Goal: Transaction & Acquisition: Purchase product/service

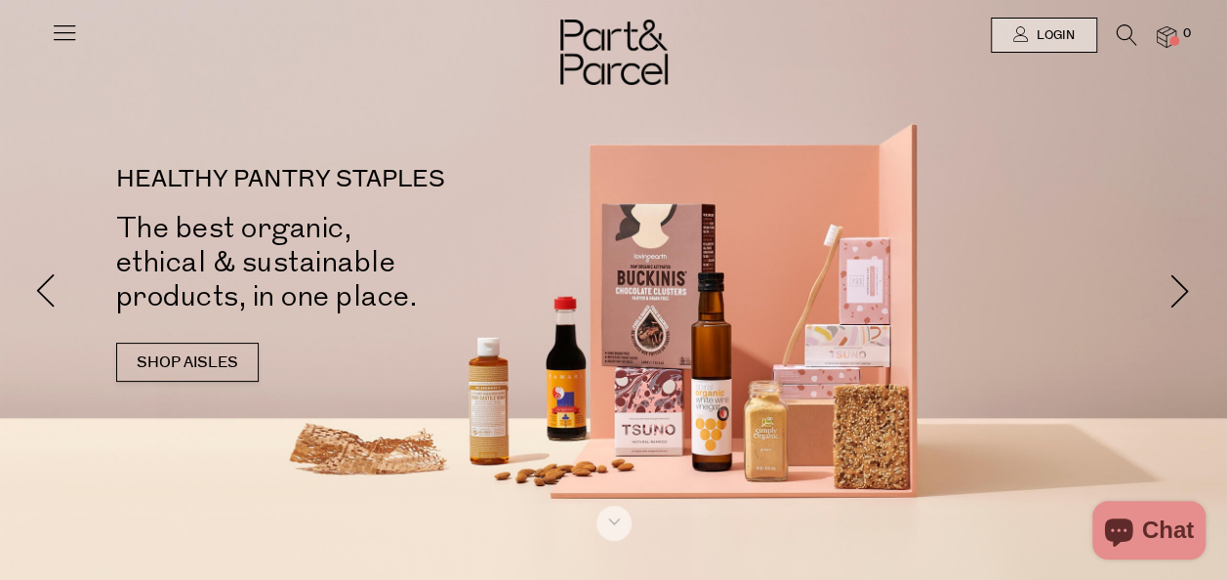
click at [217, 363] on link "SHOP AISLES" at bounding box center [187, 362] width 143 height 39
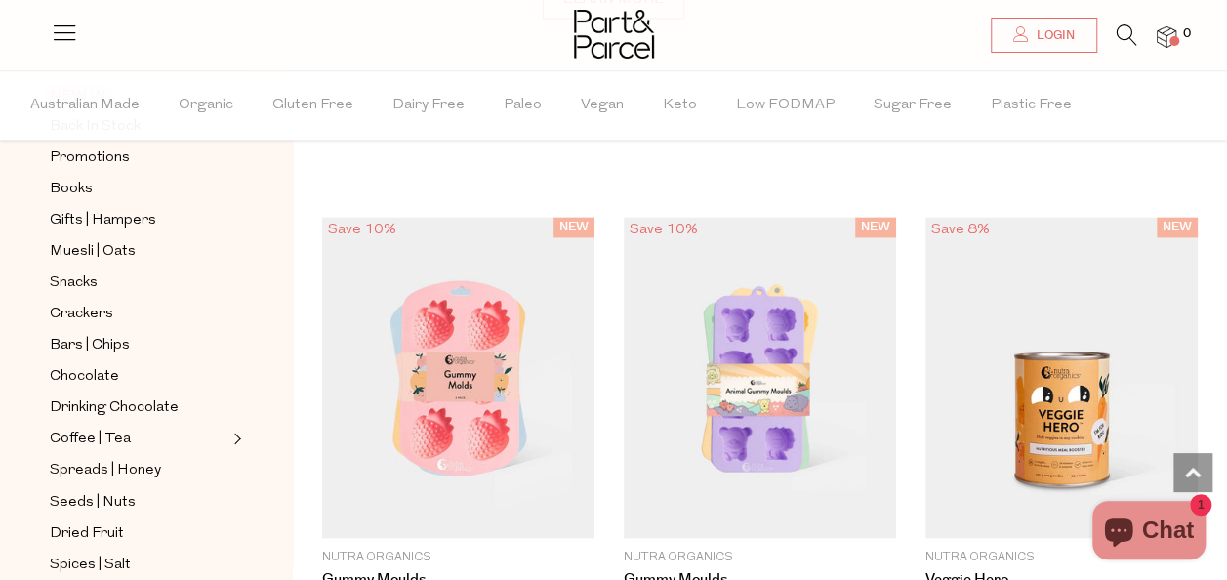
scroll to position [170, 0]
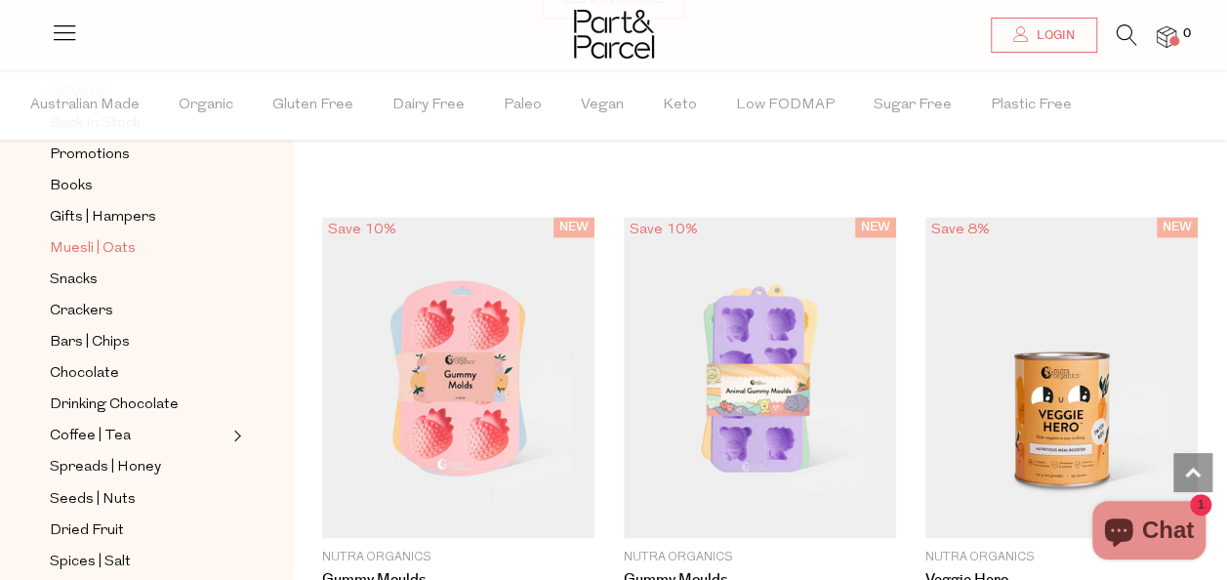
click at [126, 248] on span "Muesli | Oats" at bounding box center [93, 248] width 86 height 23
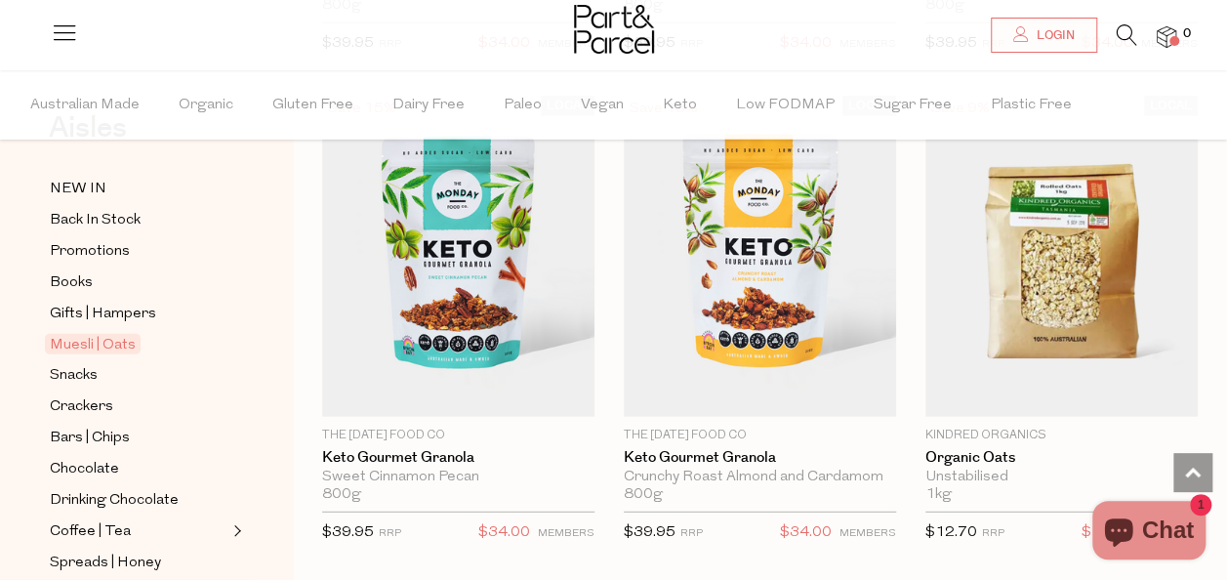
scroll to position [6025, 0]
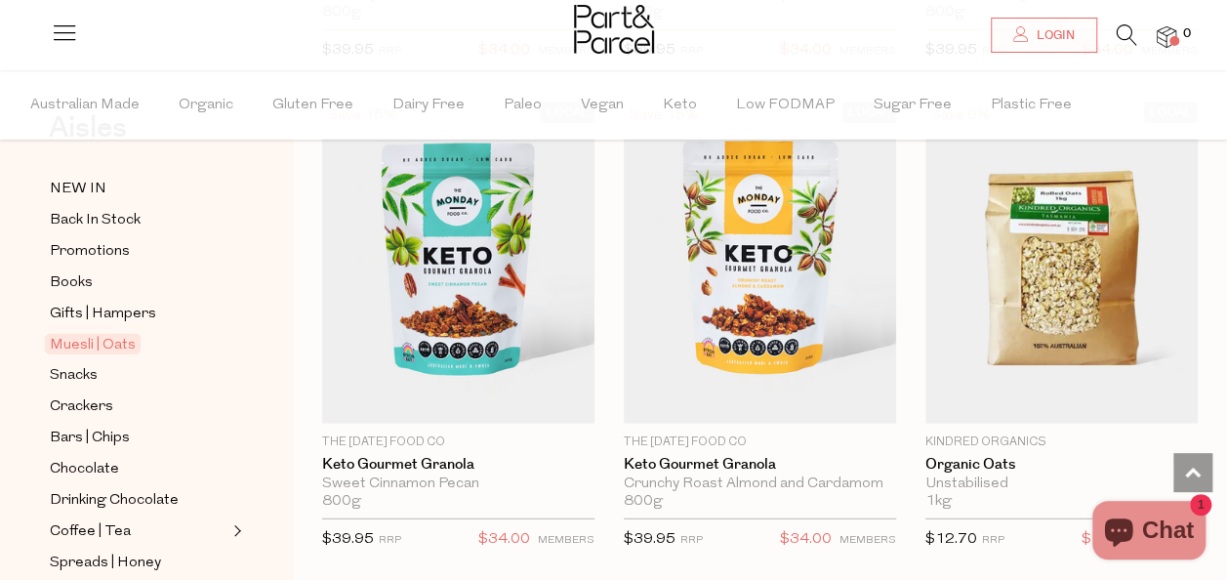
click at [1039, 391] on span "Add To Parcel" at bounding box center [1062, 412] width 261 height 42
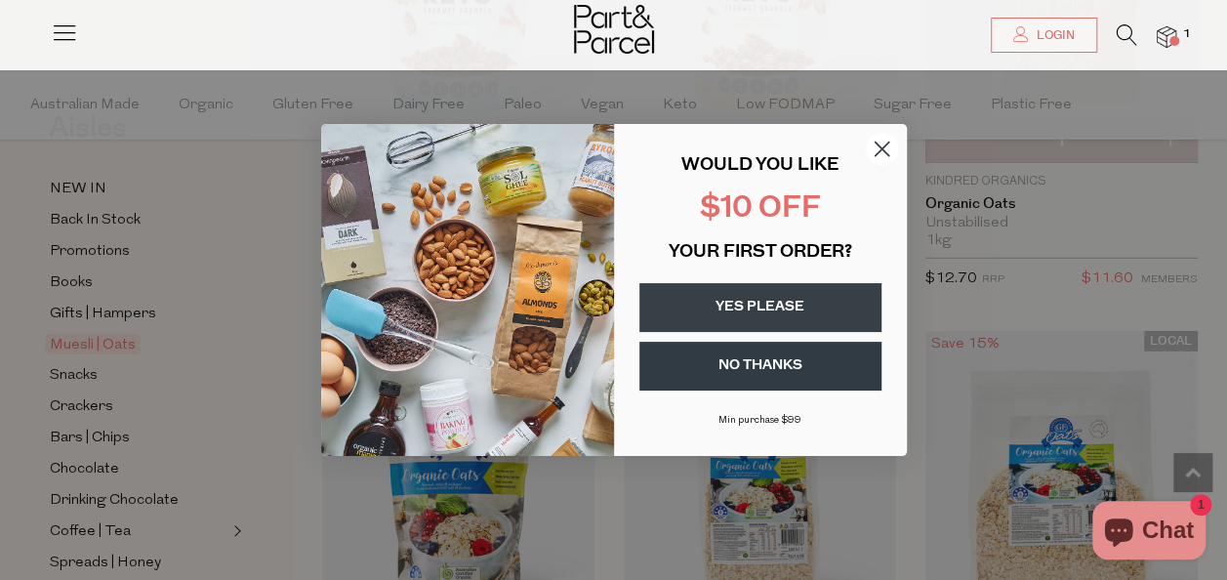
scroll to position [6286, 0]
click at [881, 143] on circle "Close dialog" at bounding box center [881, 149] width 32 height 32
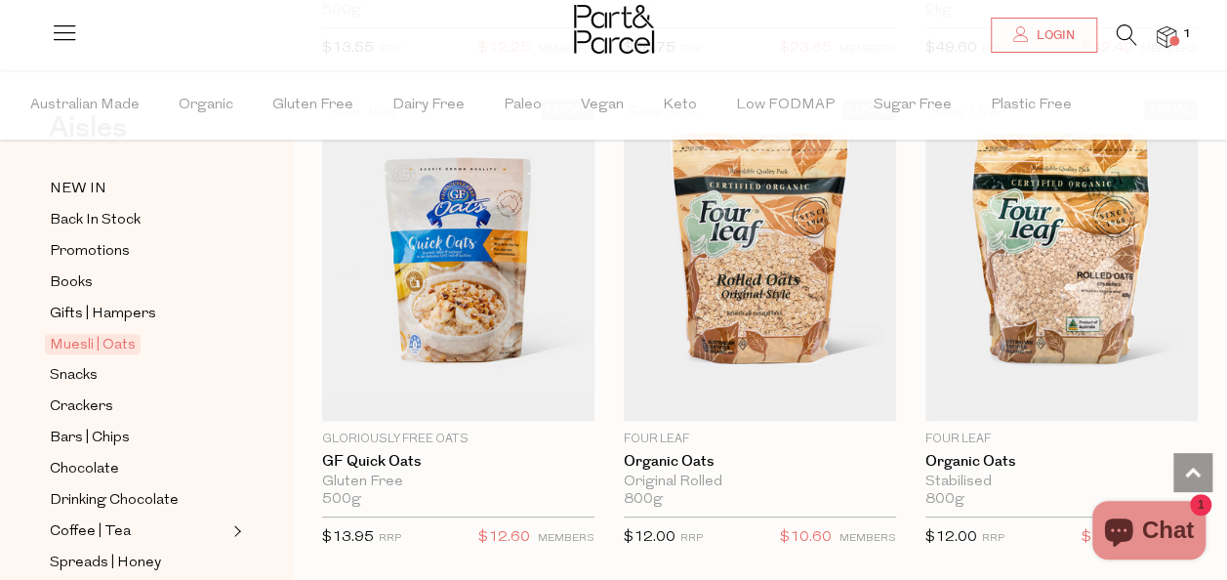
scroll to position [7496, 0]
click at [756, 398] on span "Add To Parcel" at bounding box center [759, 408] width 121 height 21
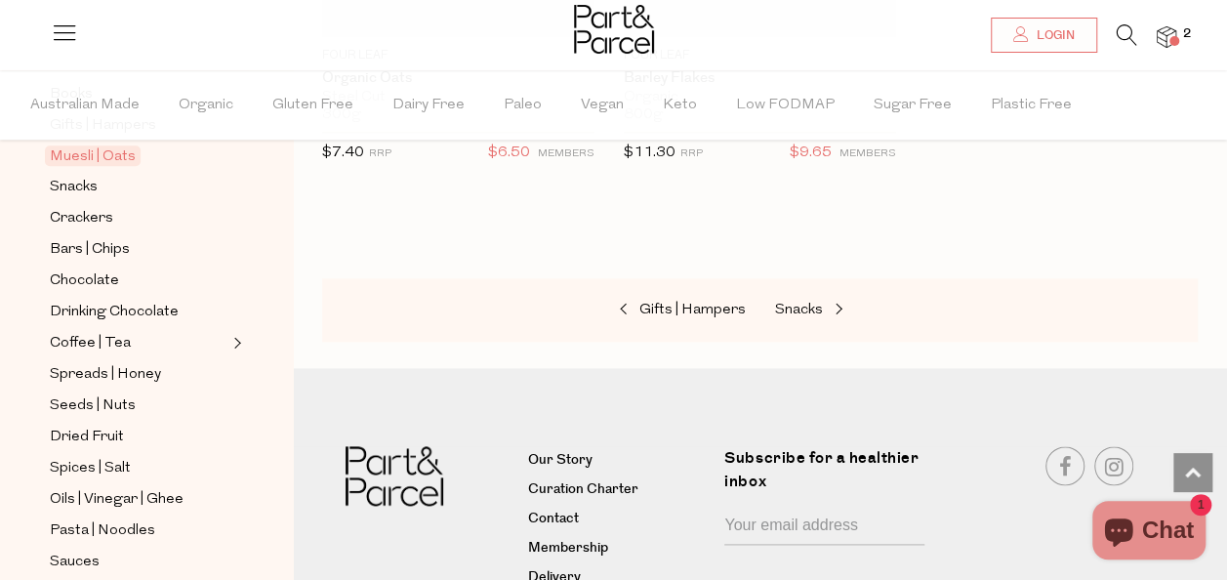
scroll to position [265, 0]
click at [97, 268] on span "Chocolate" at bounding box center [84, 279] width 69 height 23
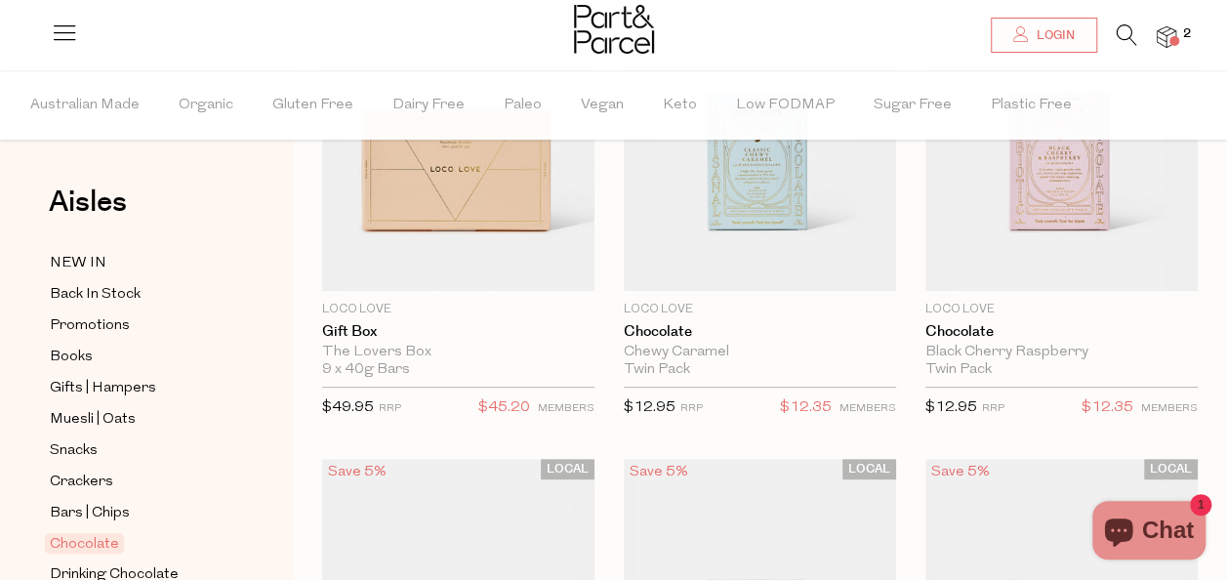
scroll to position [290, 0]
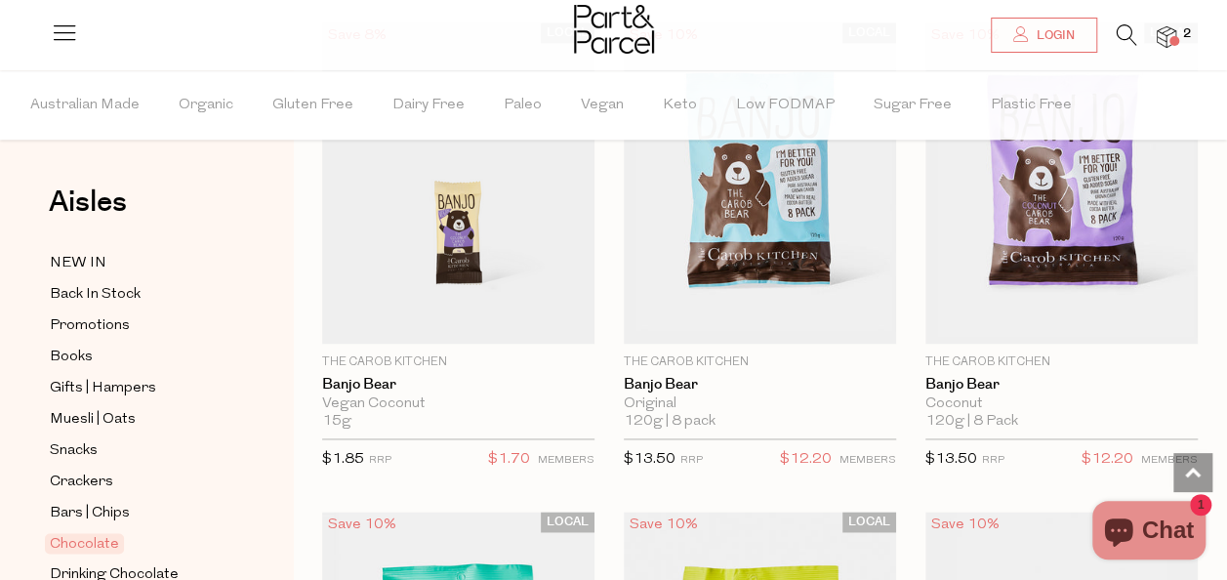
scroll to position [8557, 0]
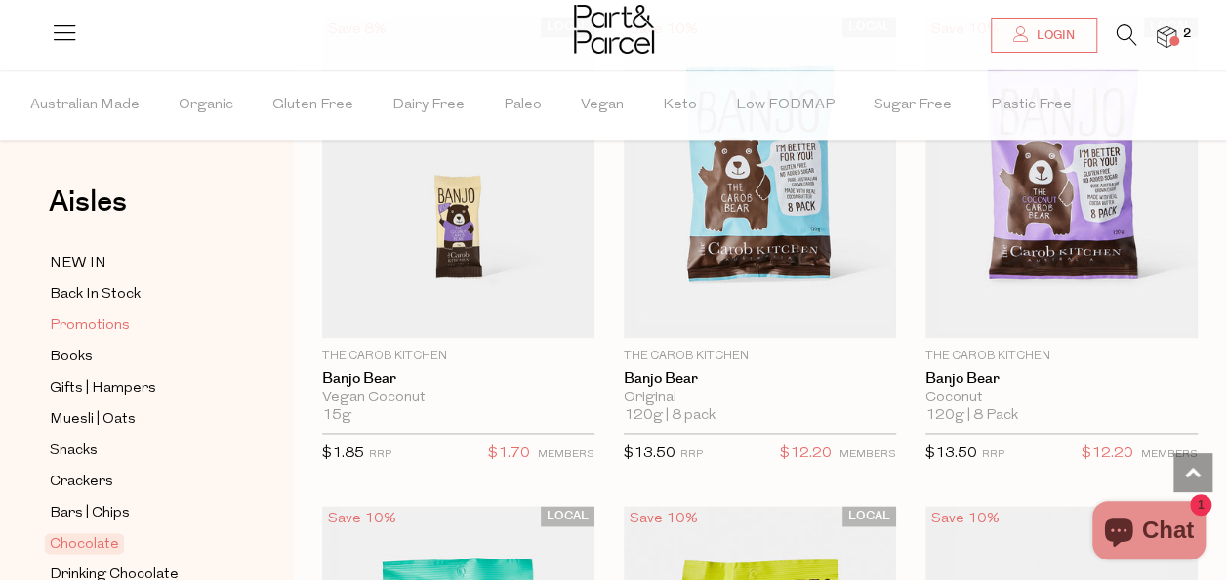
click at [117, 321] on span "Promotions" at bounding box center [90, 325] width 80 height 23
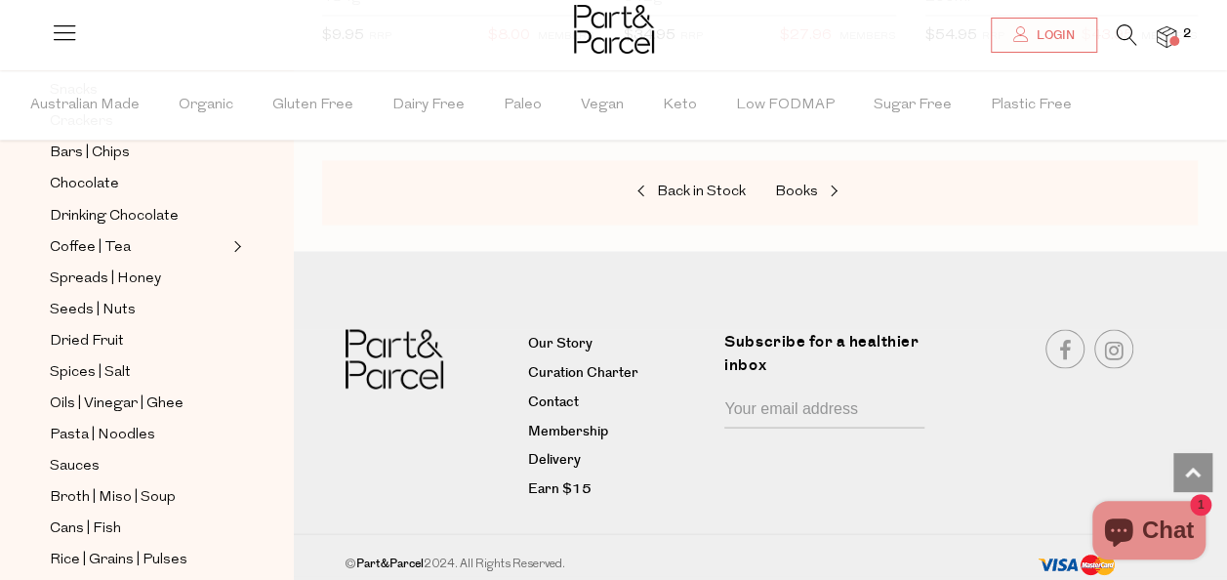
scroll to position [362, 0]
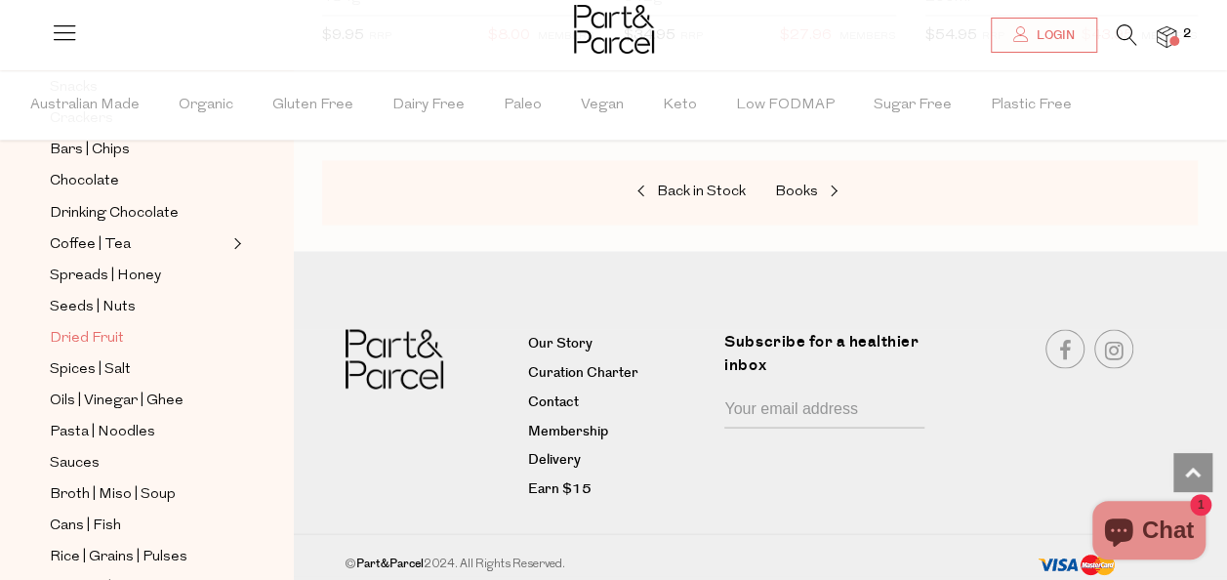
click at [108, 326] on span "Dried Fruit" at bounding box center [87, 337] width 74 height 23
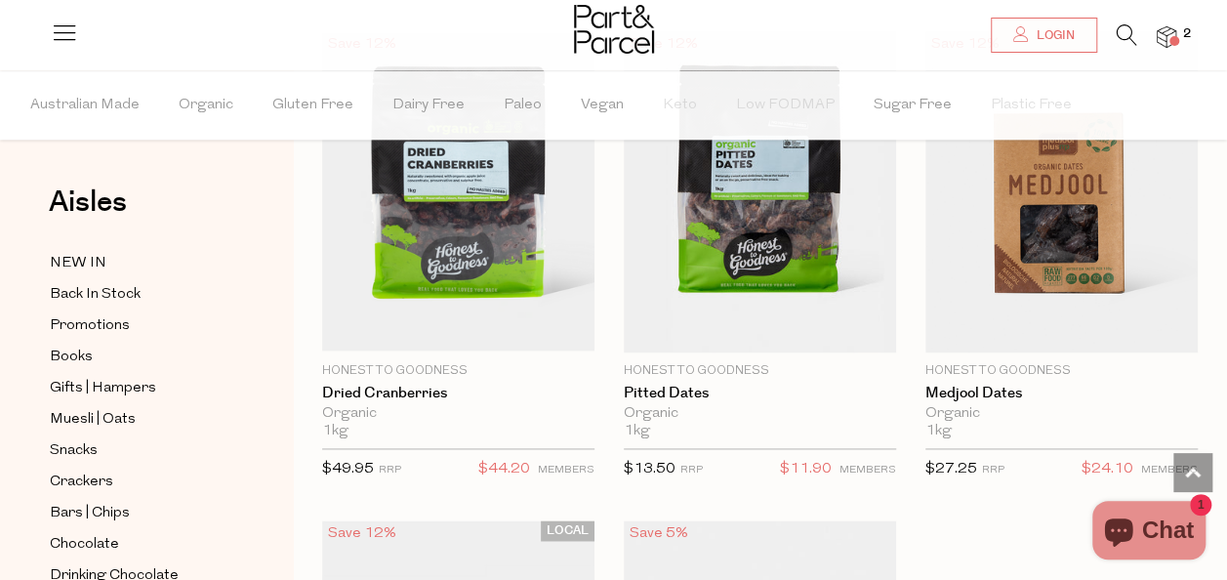
scroll to position [1205, 0]
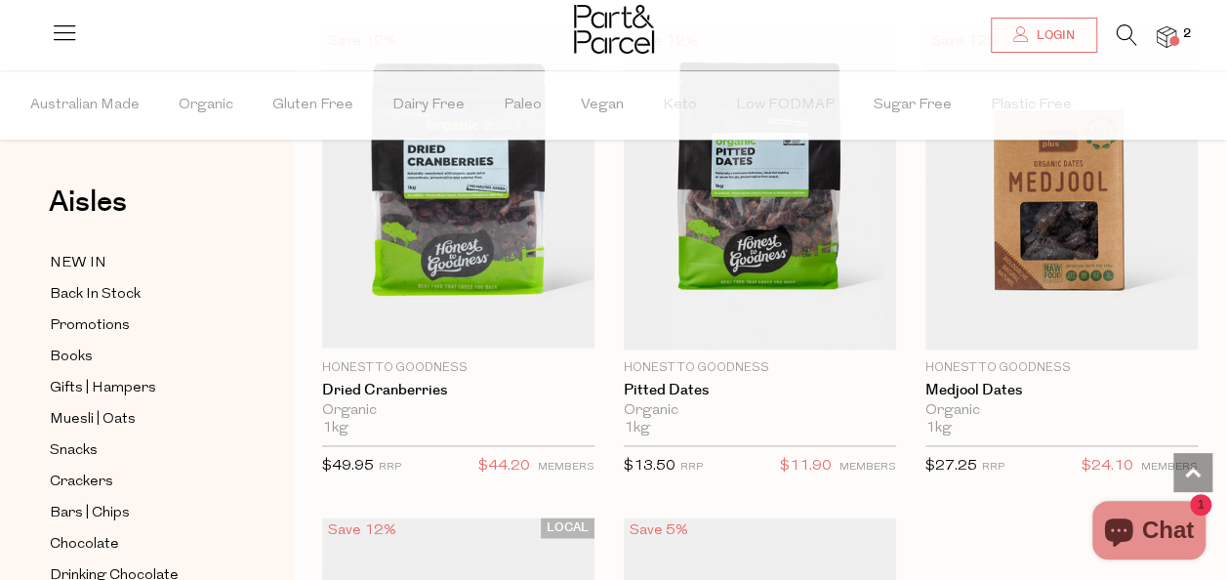
click at [443, 326] on span "Add To Parcel" at bounding box center [457, 336] width 121 height 21
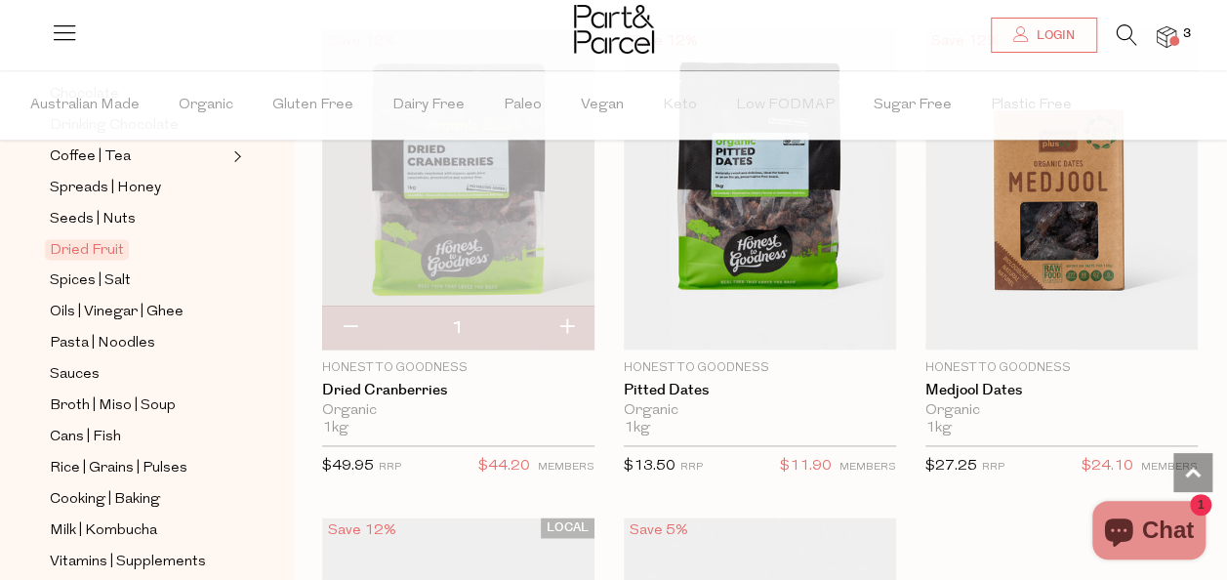
scroll to position [490, 0]
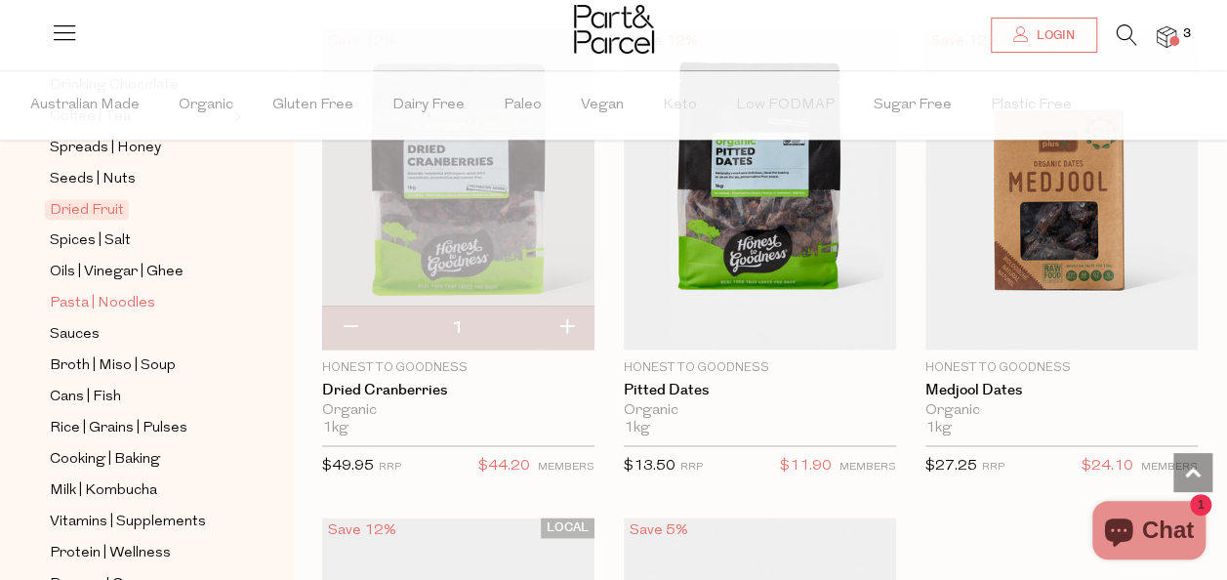
click at [119, 292] on span "Pasta | Noodles" at bounding box center [102, 303] width 105 height 23
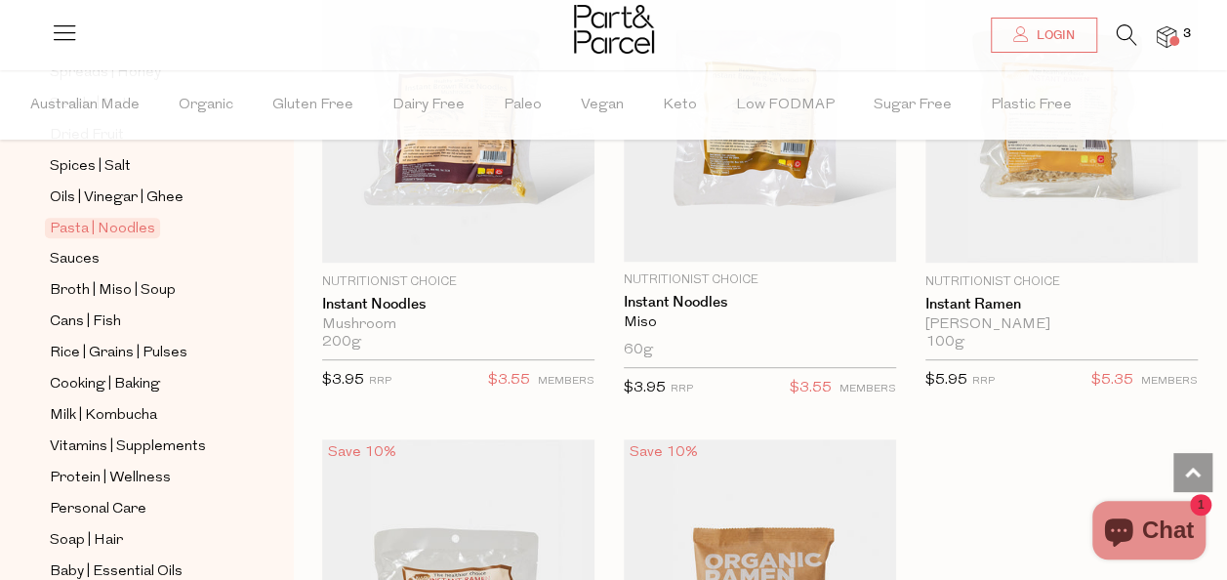
scroll to position [718, 0]
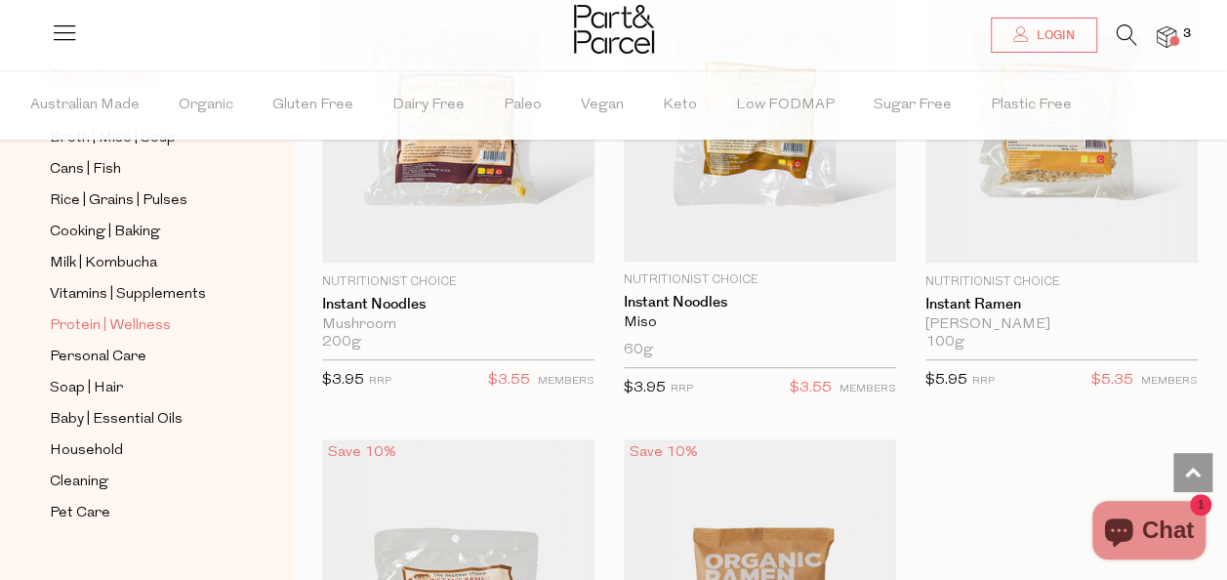
click at [96, 314] on span "Protein | Wellness" at bounding box center [110, 325] width 121 height 23
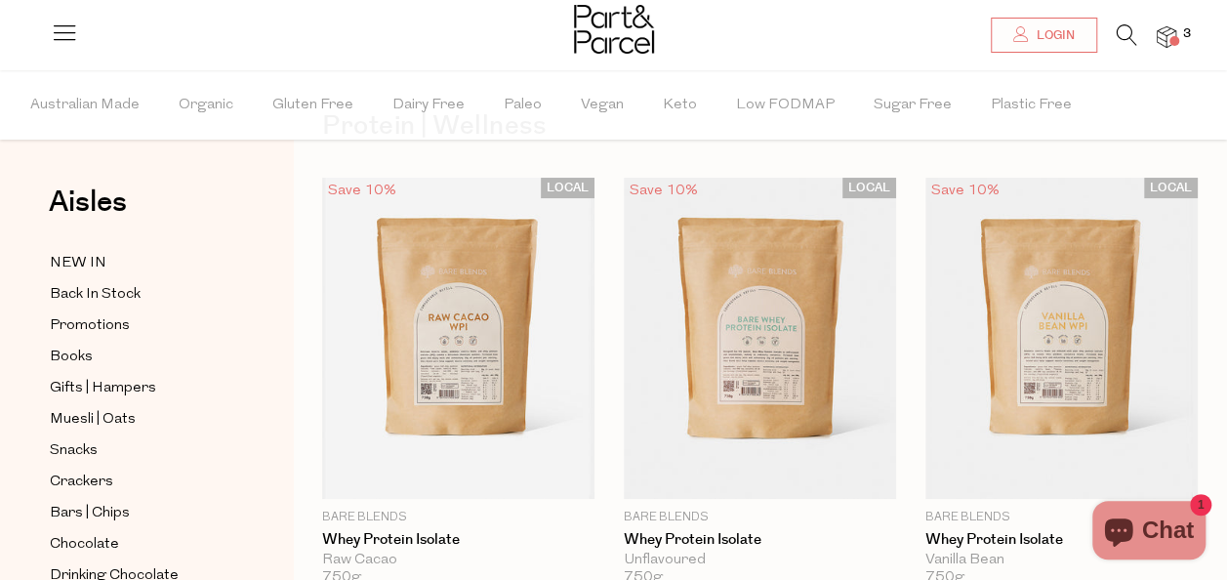
scroll to position [78, 0]
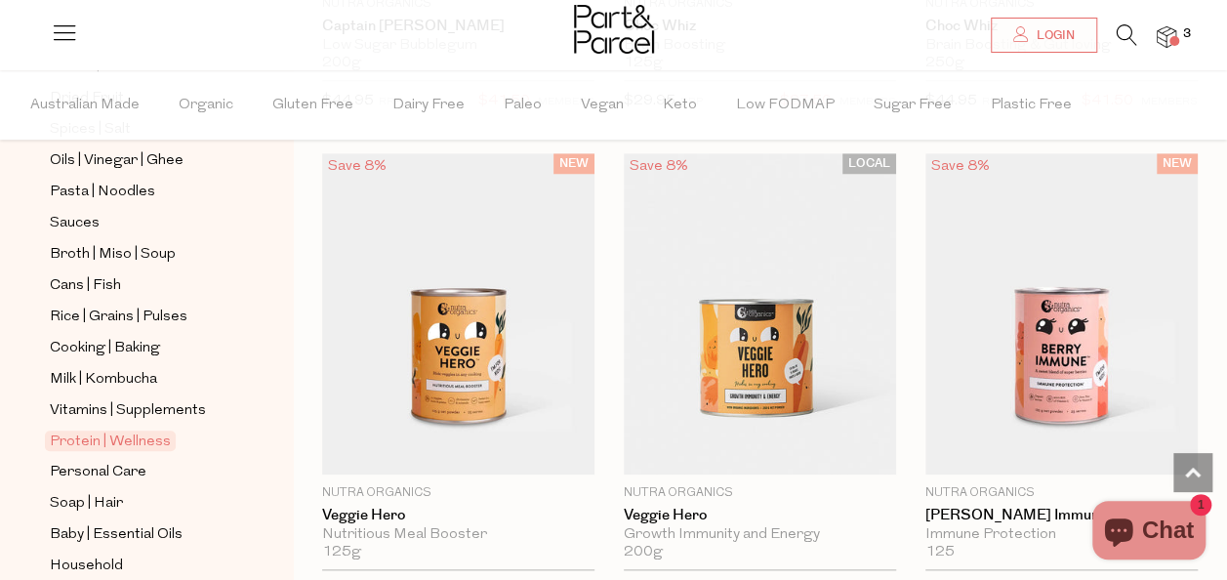
scroll to position [718, 0]
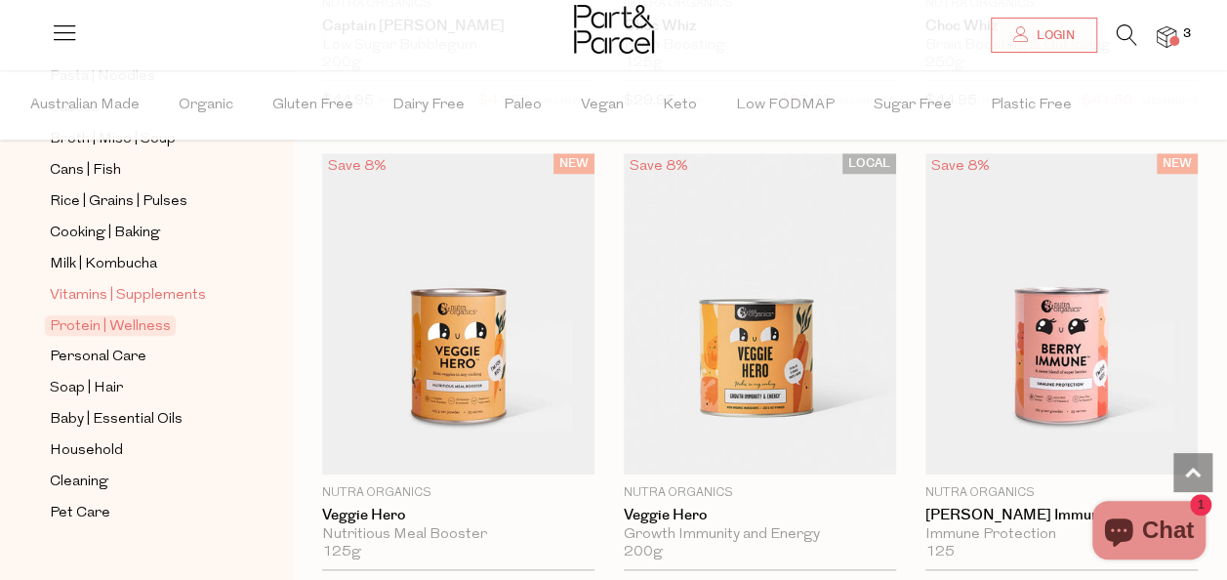
click at [107, 284] on span "Vitamins | Supplements" at bounding box center [128, 295] width 156 height 23
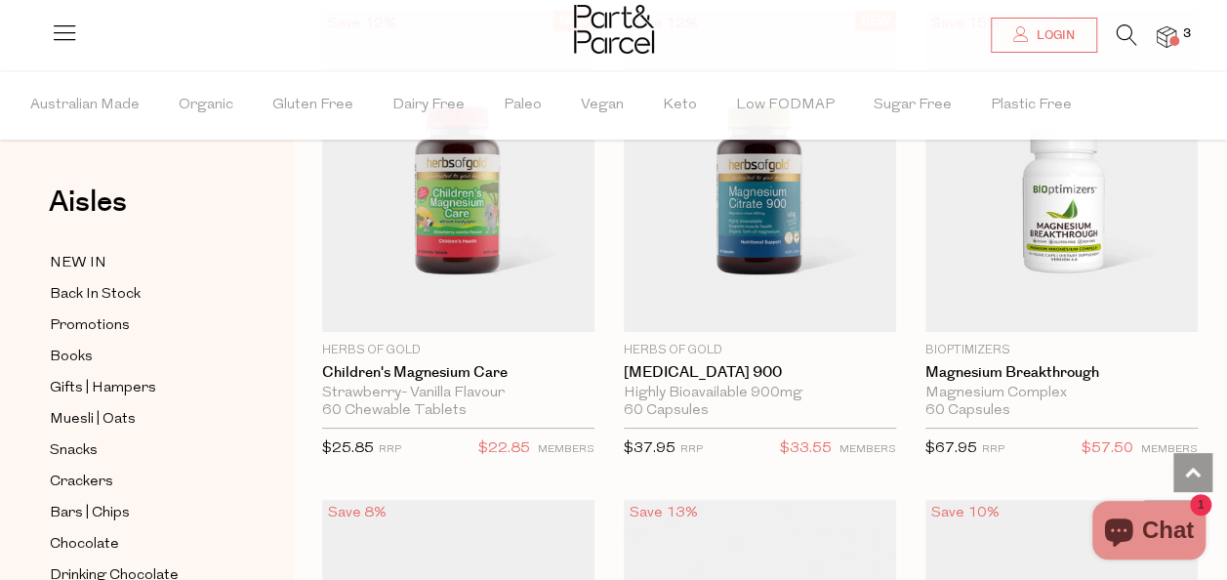
scroll to position [3669, 0]
click at [605, 47] on img at bounding box center [614, 29] width 80 height 49
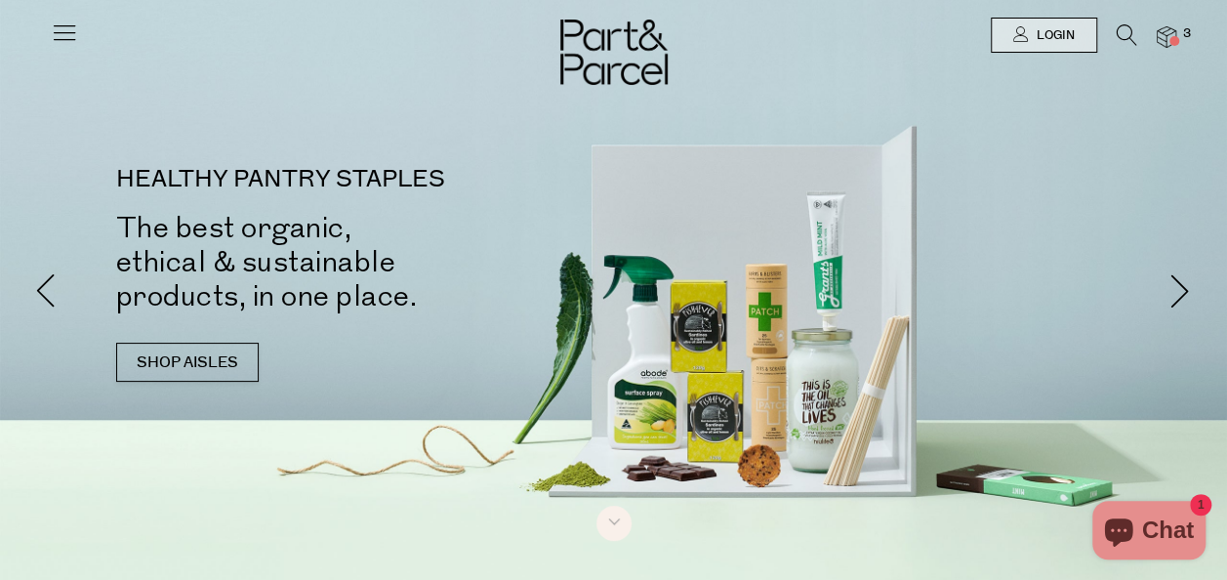
click at [1121, 45] on icon at bounding box center [1127, 34] width 21 height 21
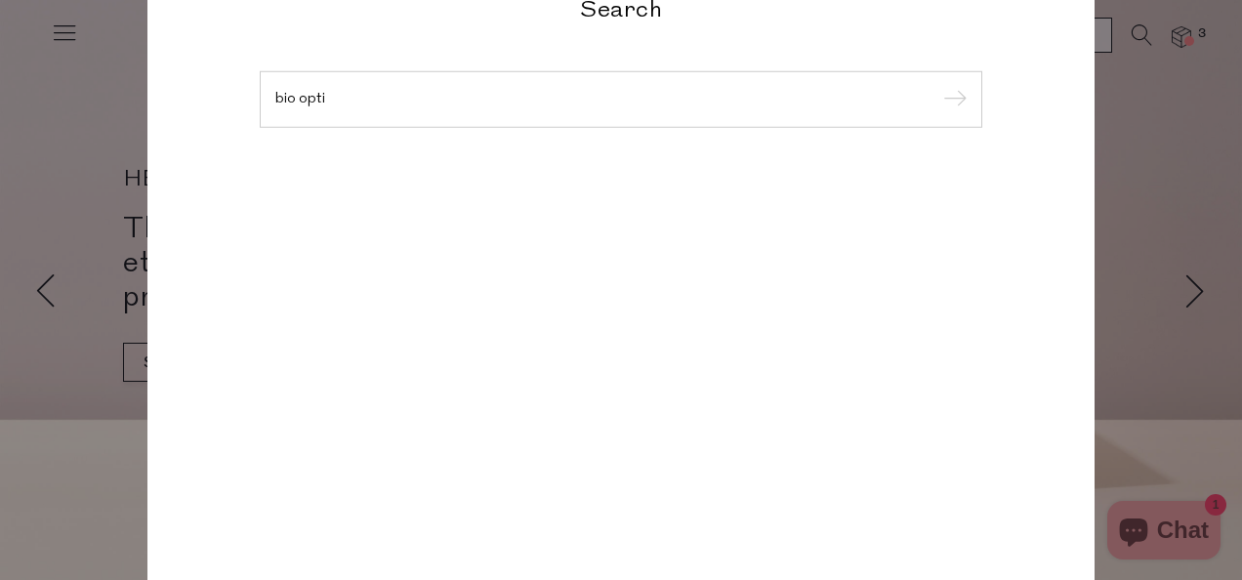
type input "bio opti"
click at [937, 86] on input "submit" at bounding box center [951, 100] width 29 height 29
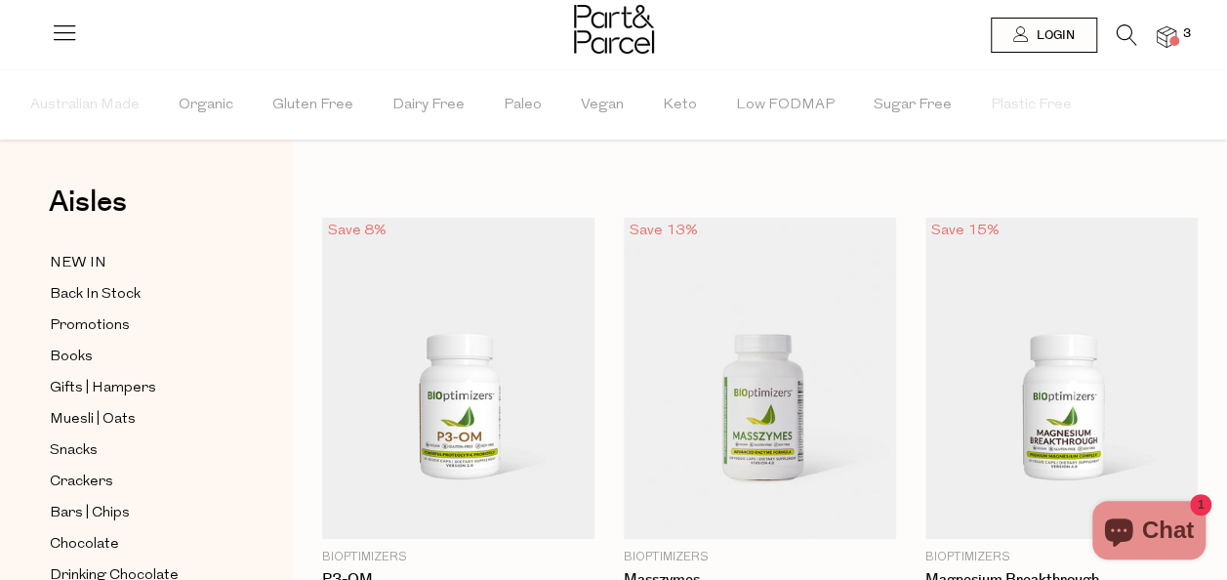
click at [1126, 29] on icon at bounding box center [1127, 34] width 21 height 21
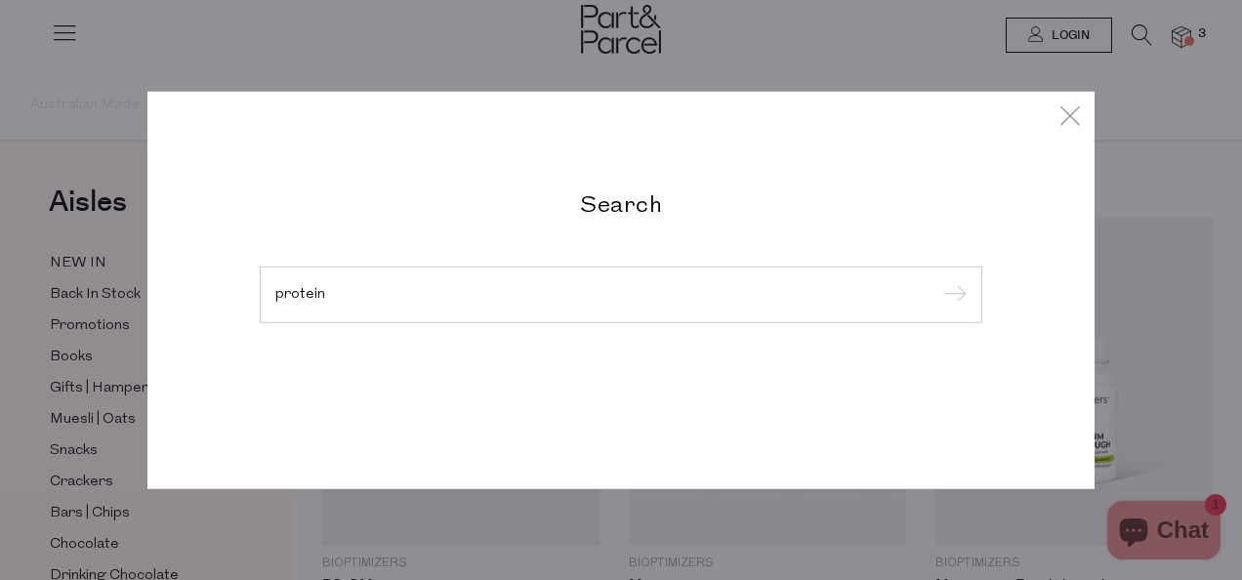
type input "protein"
click at [937, 281] on input "submit" at bounding box center [951, 295] width 29 height 29
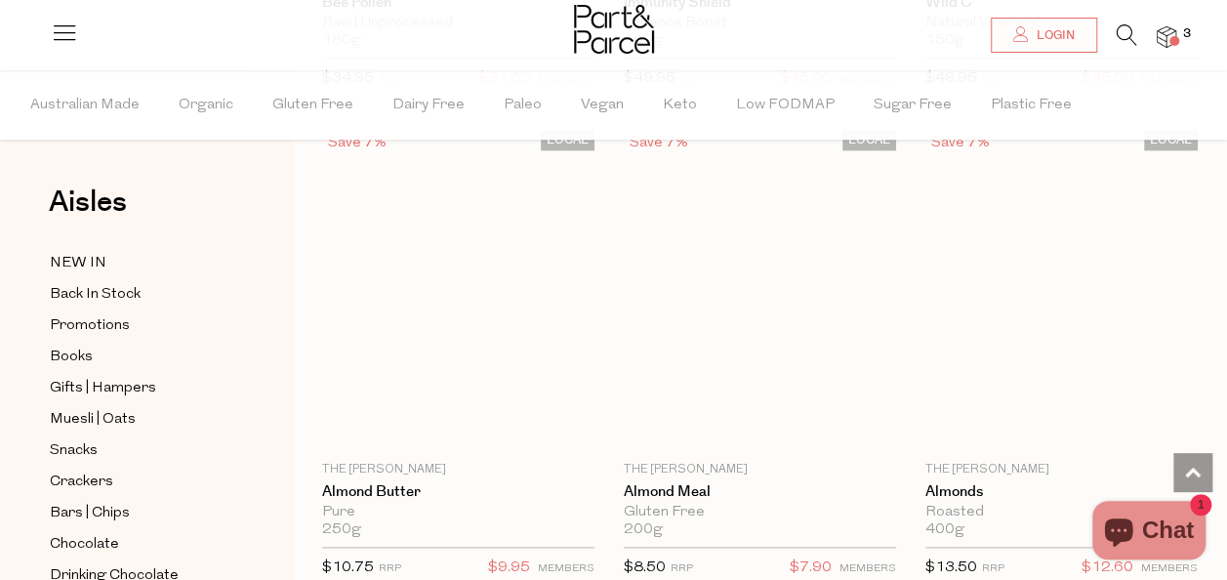
scroll to position [15748, 0]
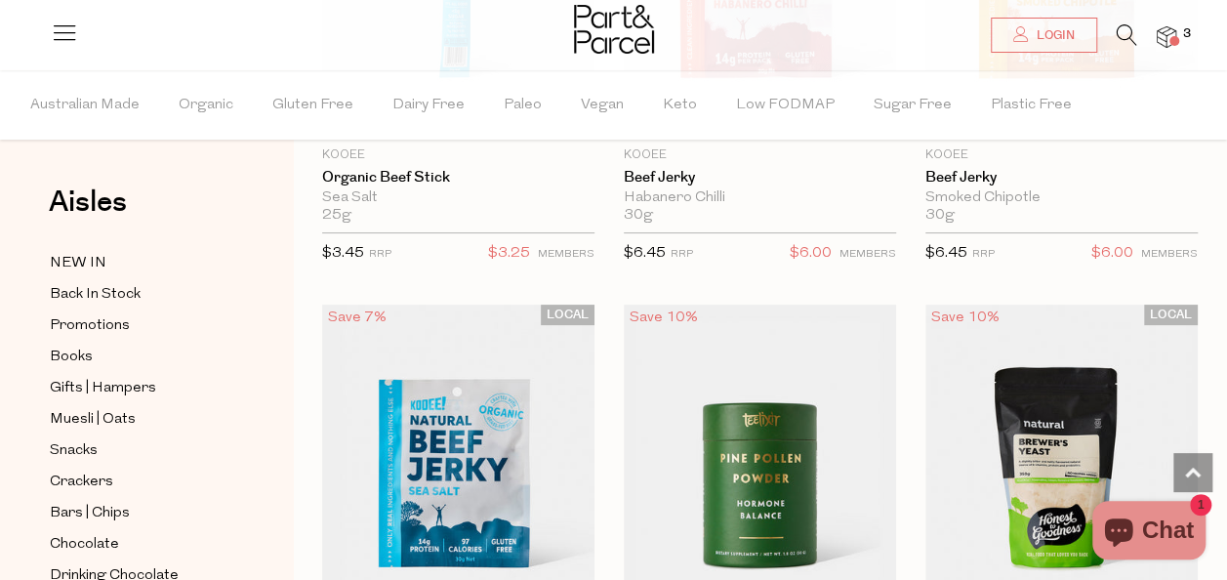
scroll to position [18509, 0]
click at [1131, 33] on icon at bounding box center [1127, 34] width 21 height 21
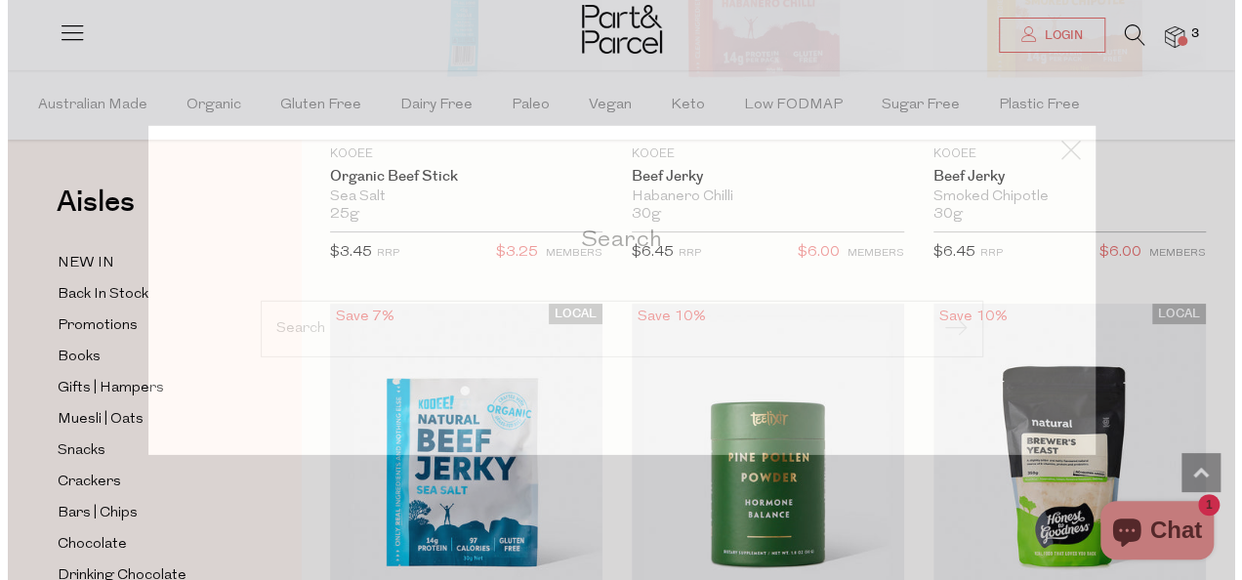
scroll to position [18726, 0]
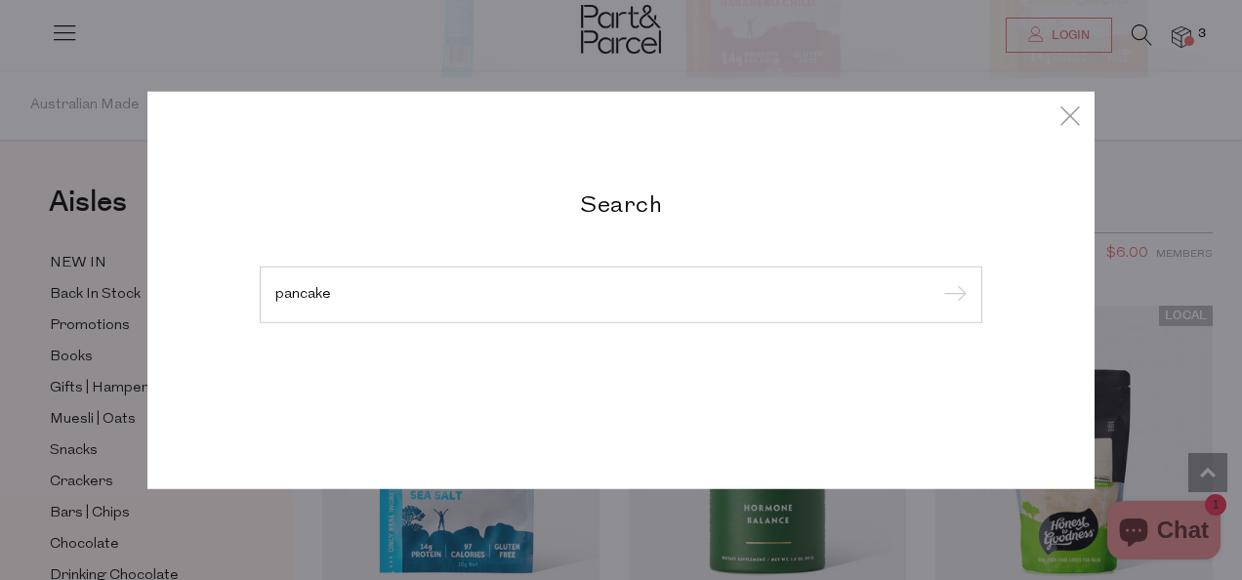
type input "pancake"
click at [937, 281] on input "submit" at bounding box center [951, 295] width 29 height 29
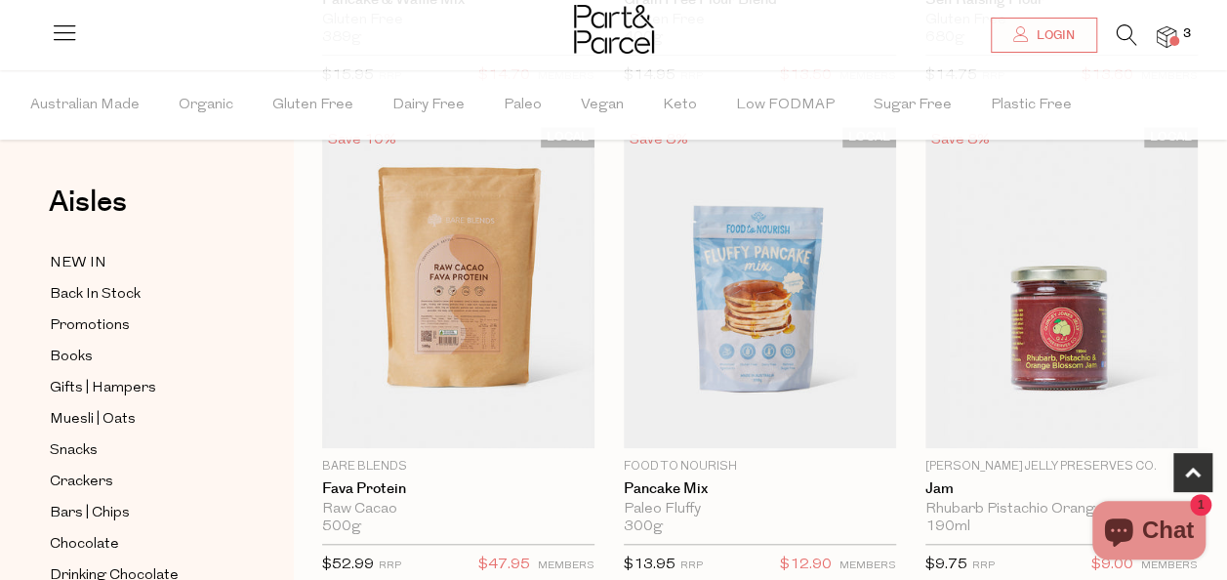
scroll to position [581, 0]
click at [1123, 35] on icon at bounding box center [1127, 34] width 21 height 21
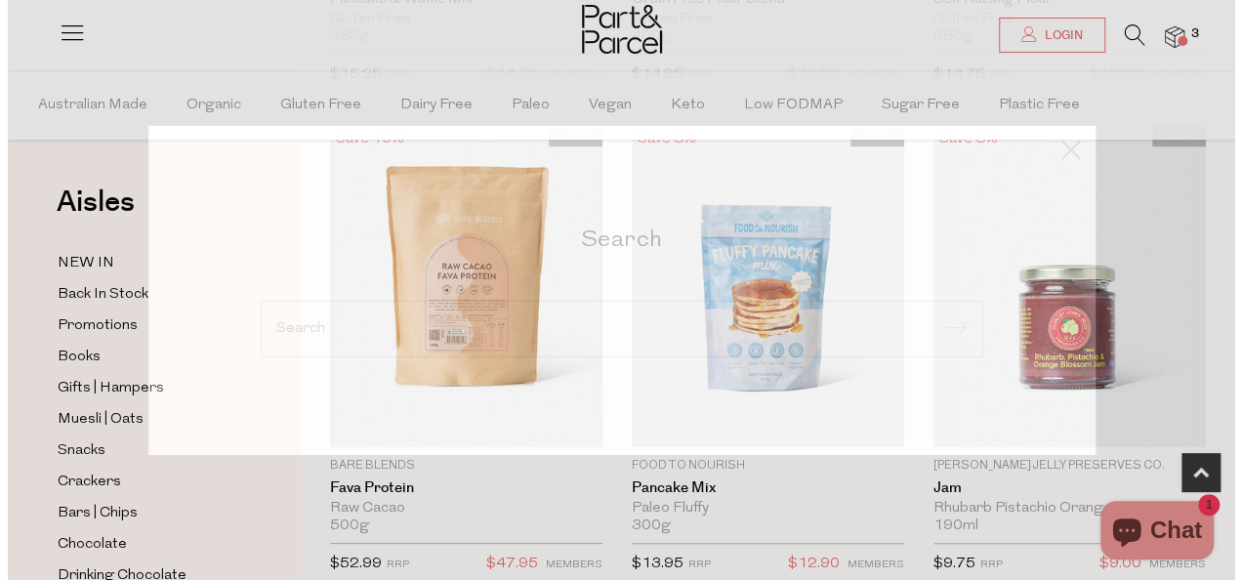
scroll to position [587, 0]
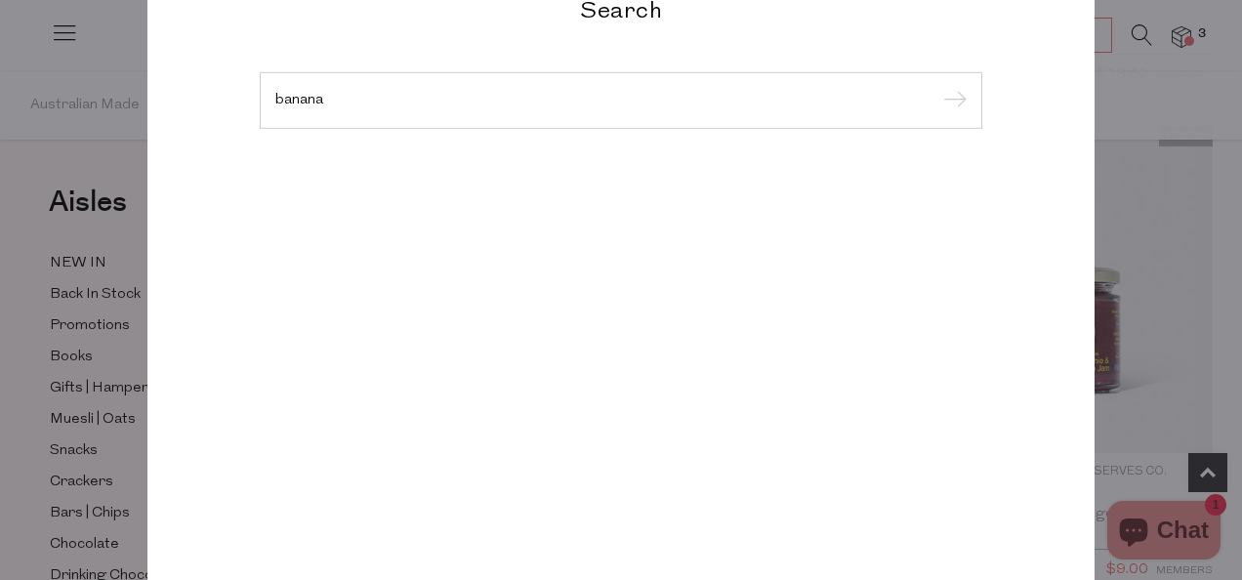
type input "banana"
click at [937, 87] on input "submit" at bounding box center [951, 101] width 29 height 29
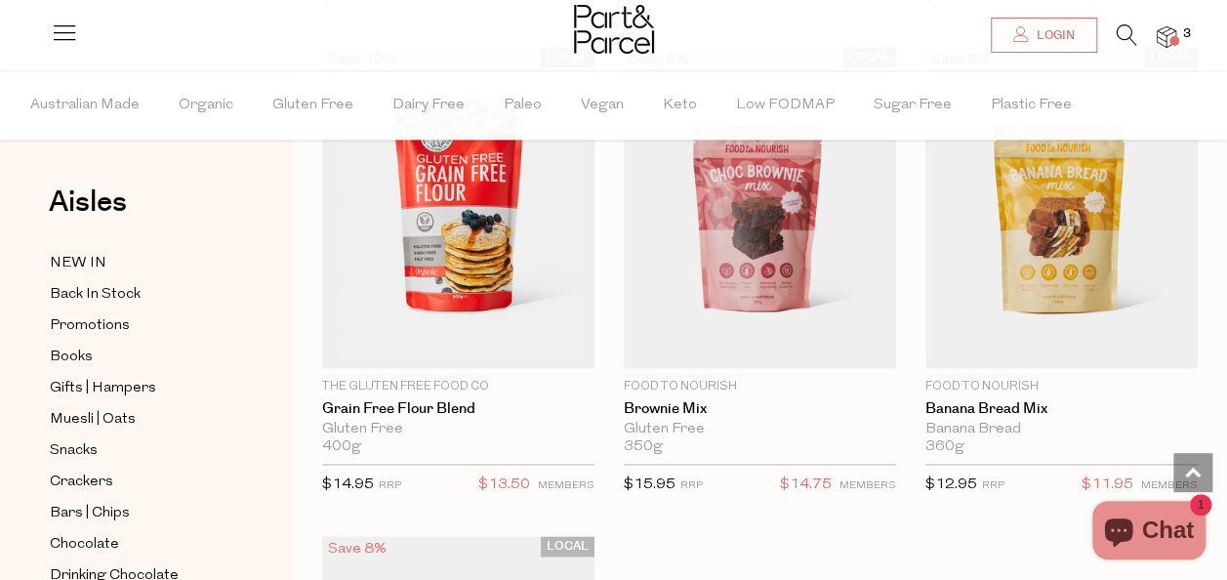
scroll to position [1147, 0]
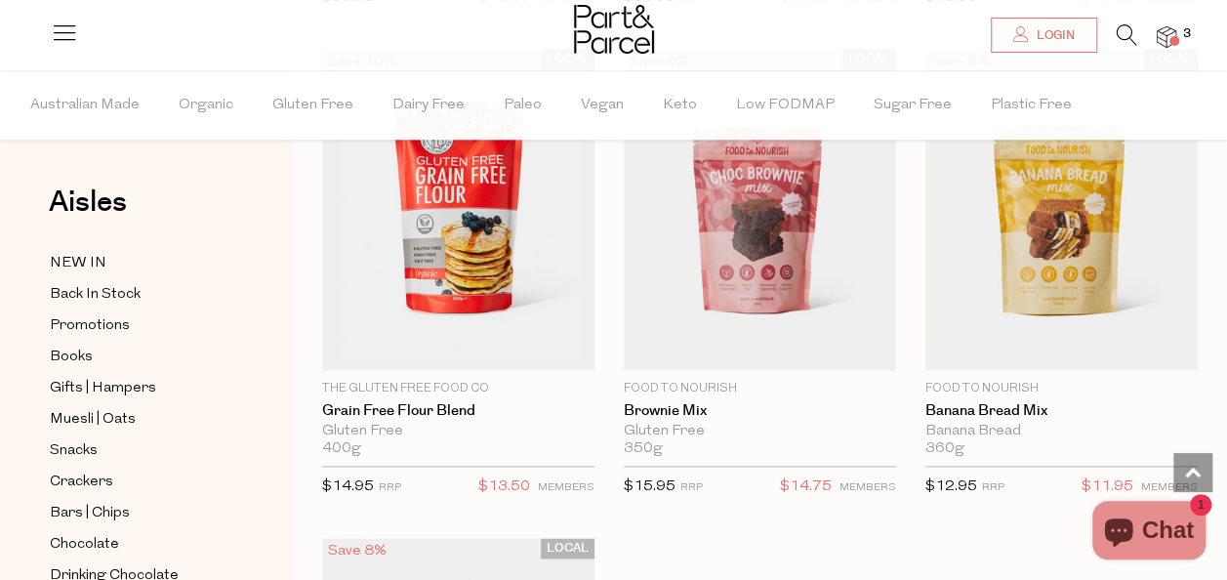
click at [1087, 356] on span "Add To Parcel" at bounding box center [1062, 358] width 261 height 42
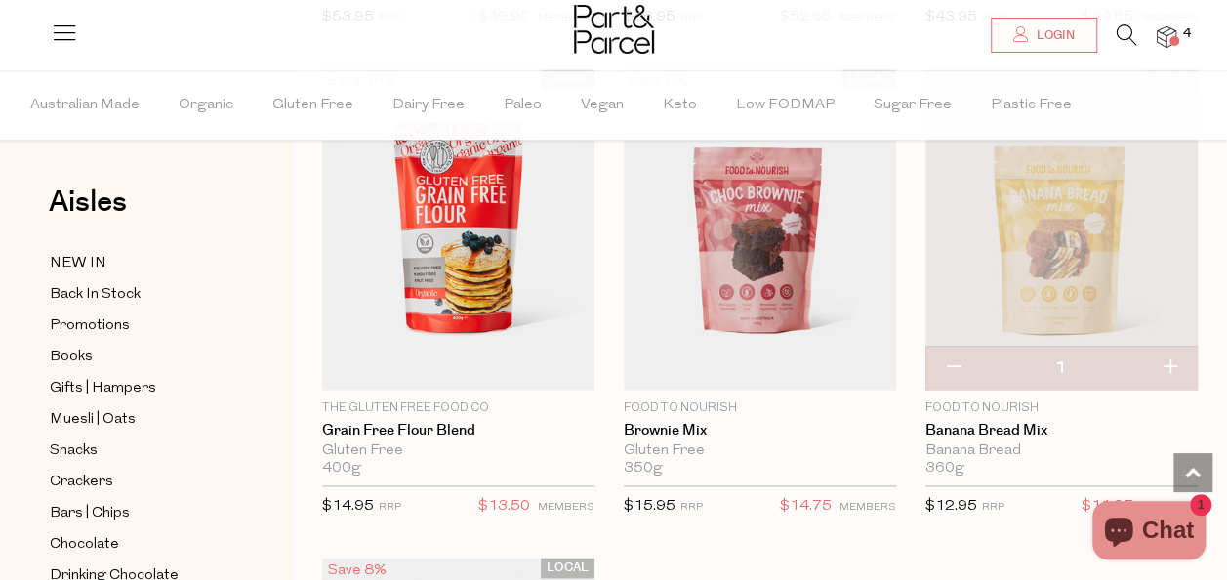
scroll to position [1118, 0]
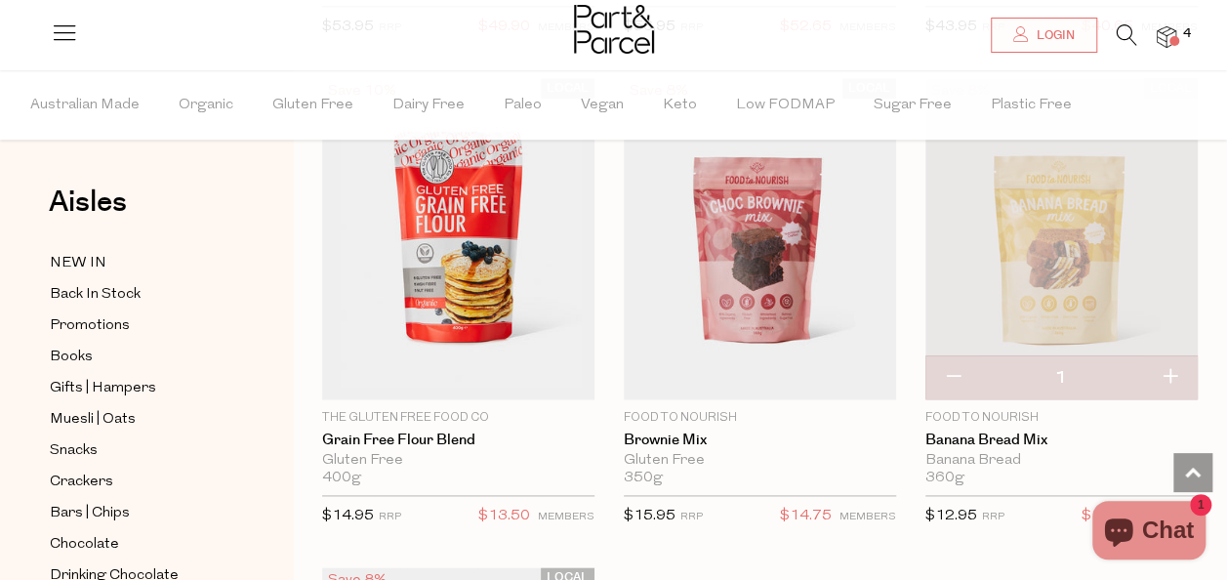
click at [1059, 223] on img at bounding box center [1062, 238] width 272 height 321
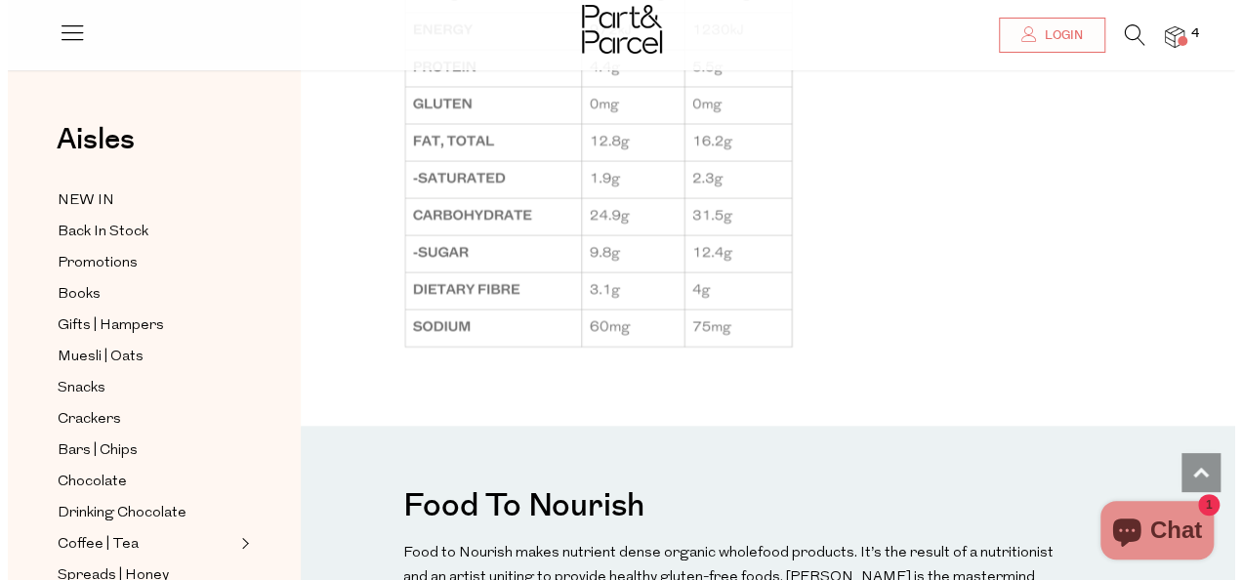
scroll to position [1707, 0]
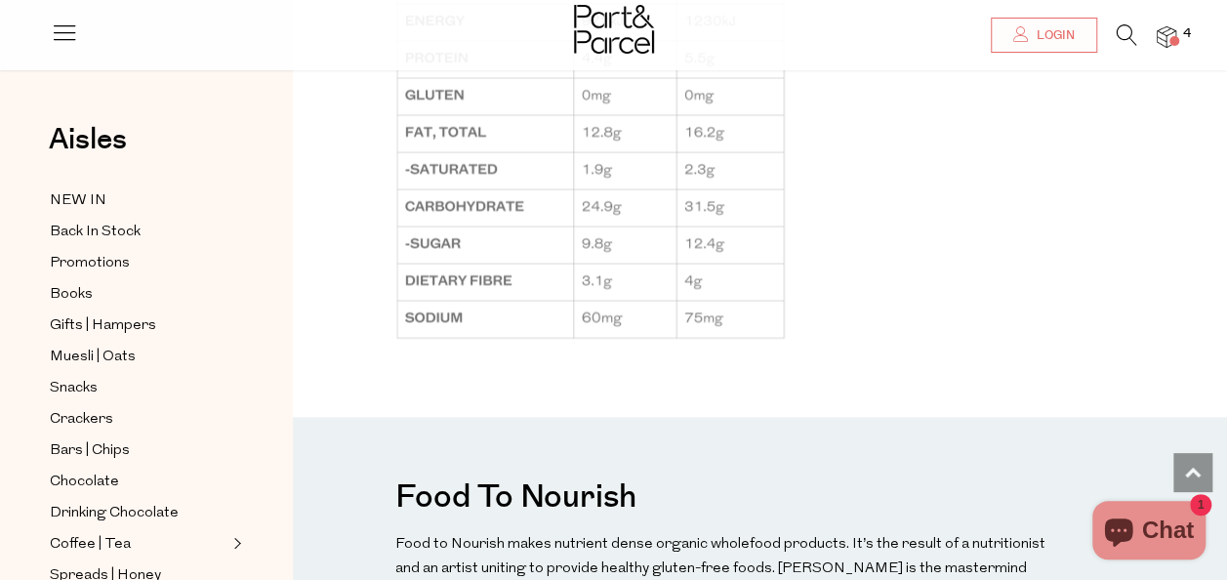
click at [1170, 40] on span at bounding box center [1175, 41] width 10 height 10
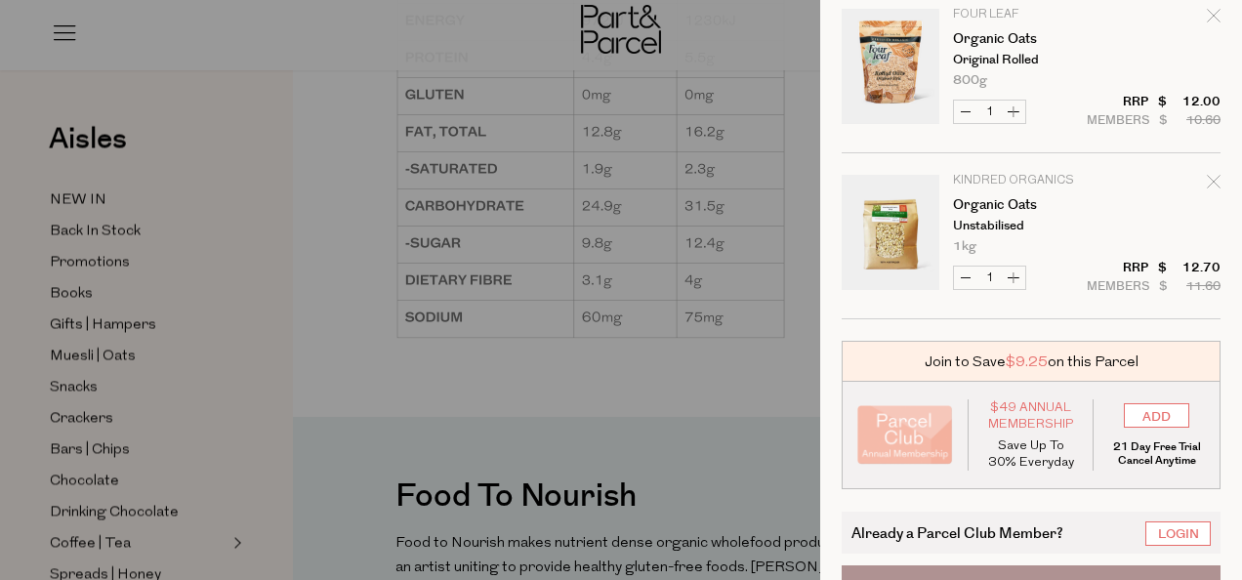
scroll to position [394, 0]
click at [969, 277] on button "Decrease Organic Oats" at bounding box center [965, 277] width 23 height 22
type input "0"
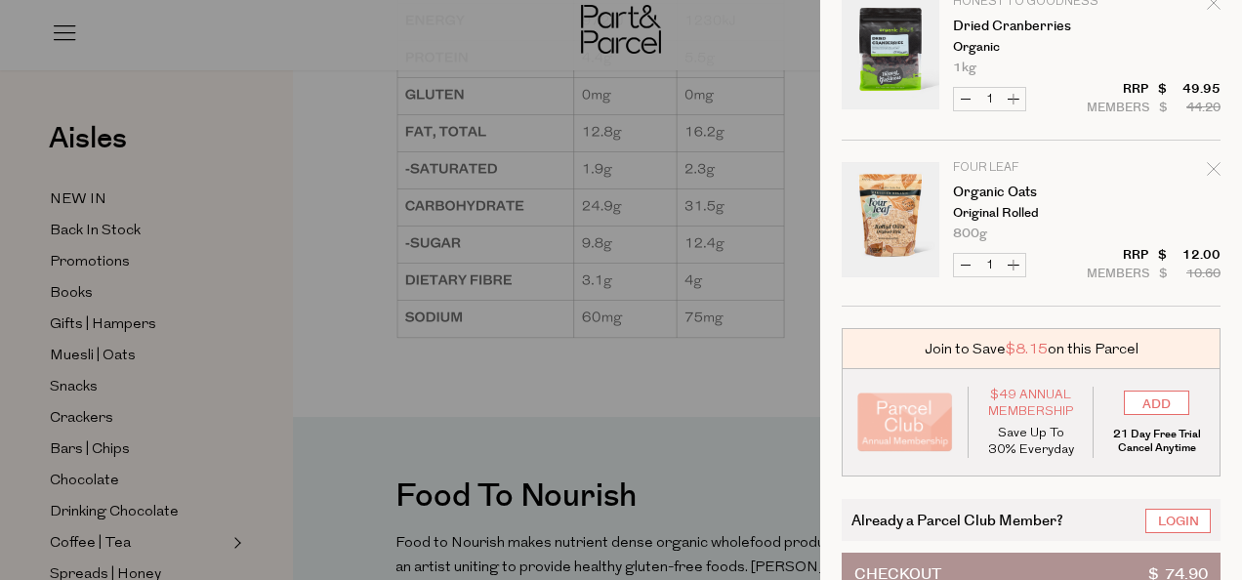
scroll to position [291, 0]
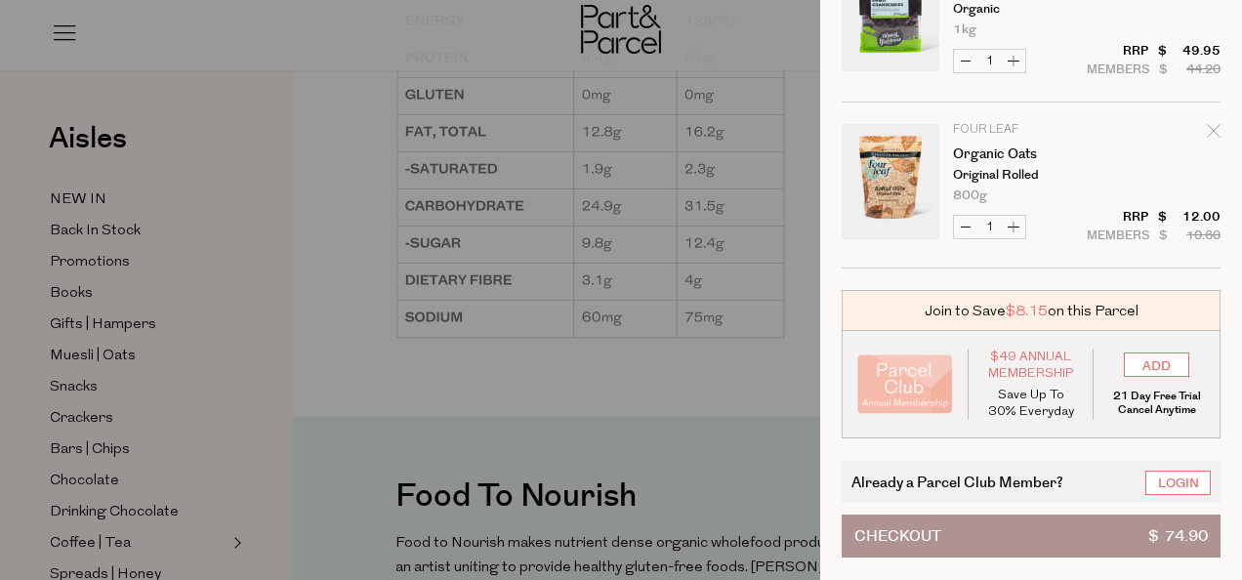
click at [1148, 518] on span "$ 74.90" at bounding box center [1178, 536] width 60 height 41
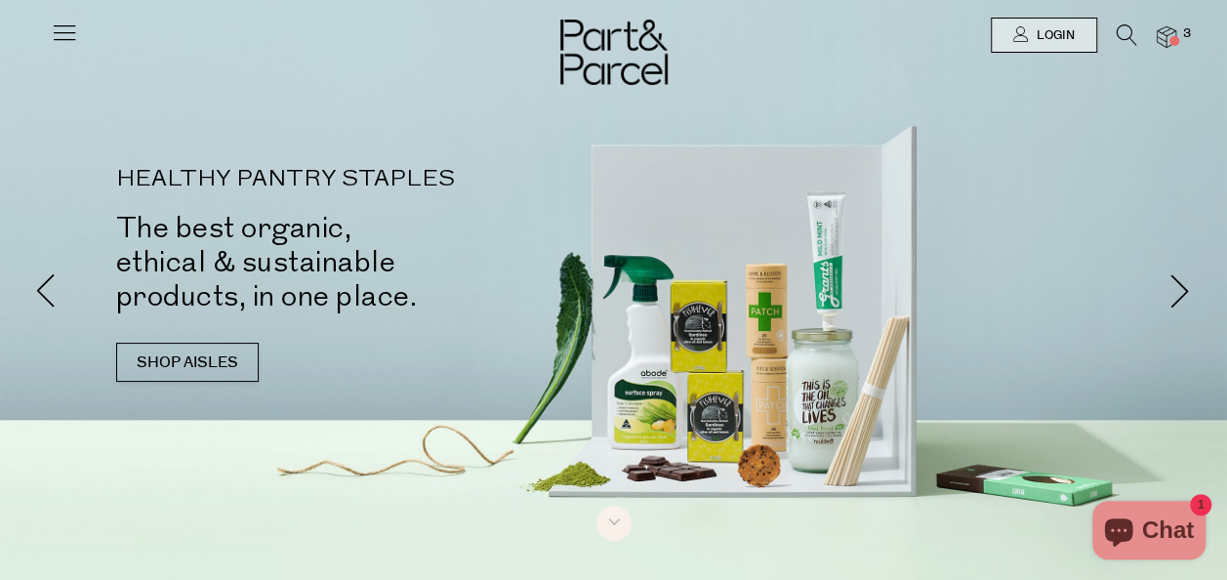
click at [67, 36] on icon at bounding box center [64, 32] width 27 height 27
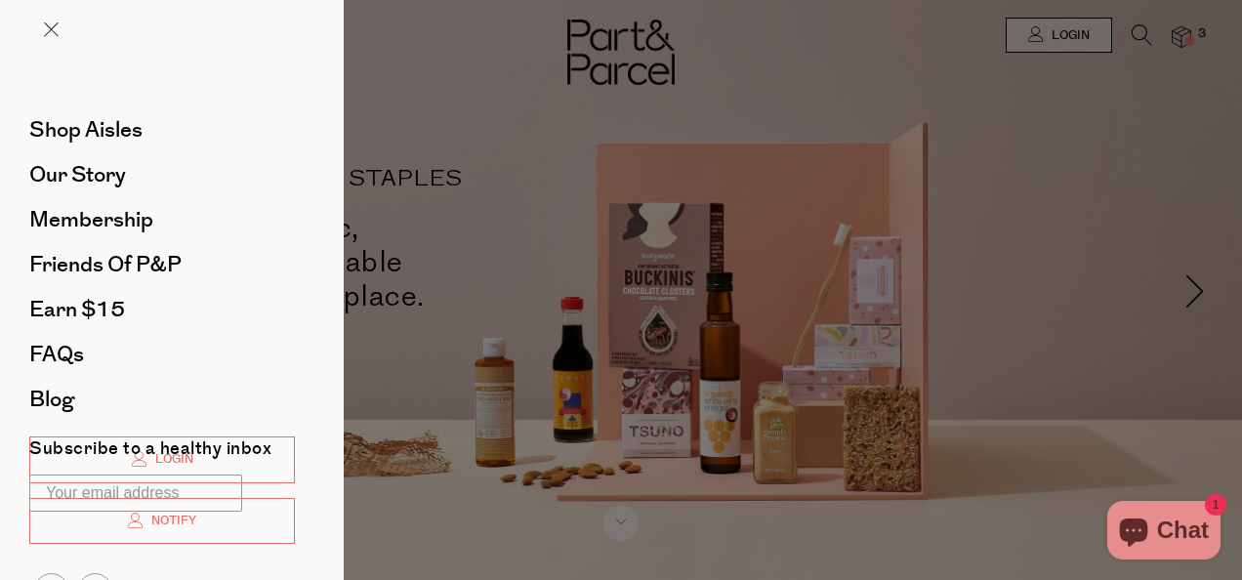
click at [1139, 41] on div at bounding box center [621, 290] width 1242 height 580
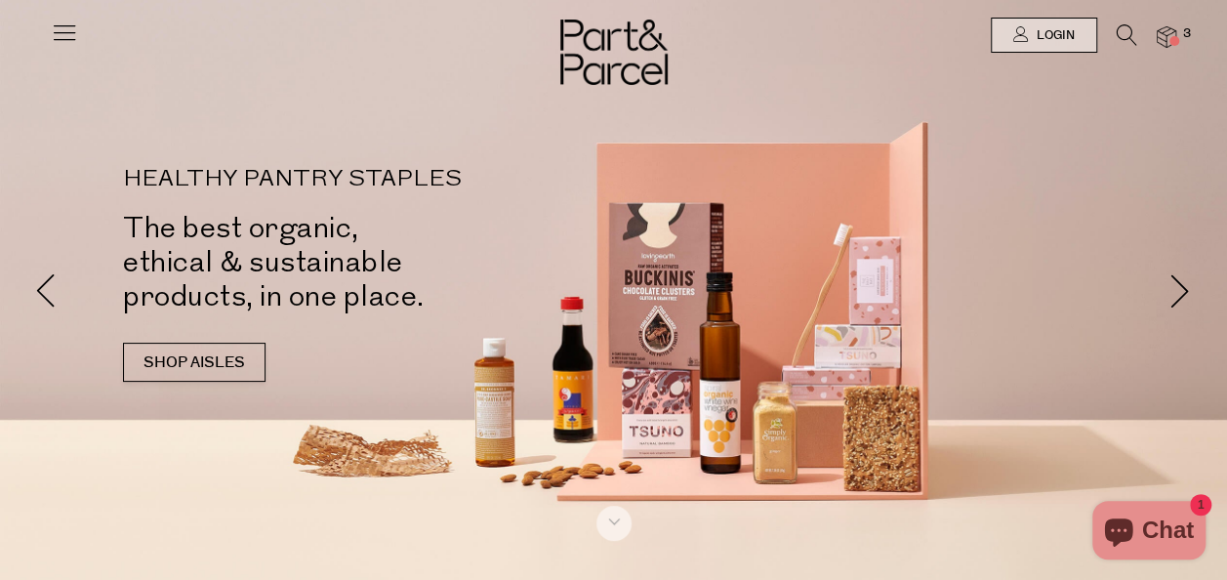
click at [1134, 31] on icon at bounding box center [1127, 34] width 21 height 21
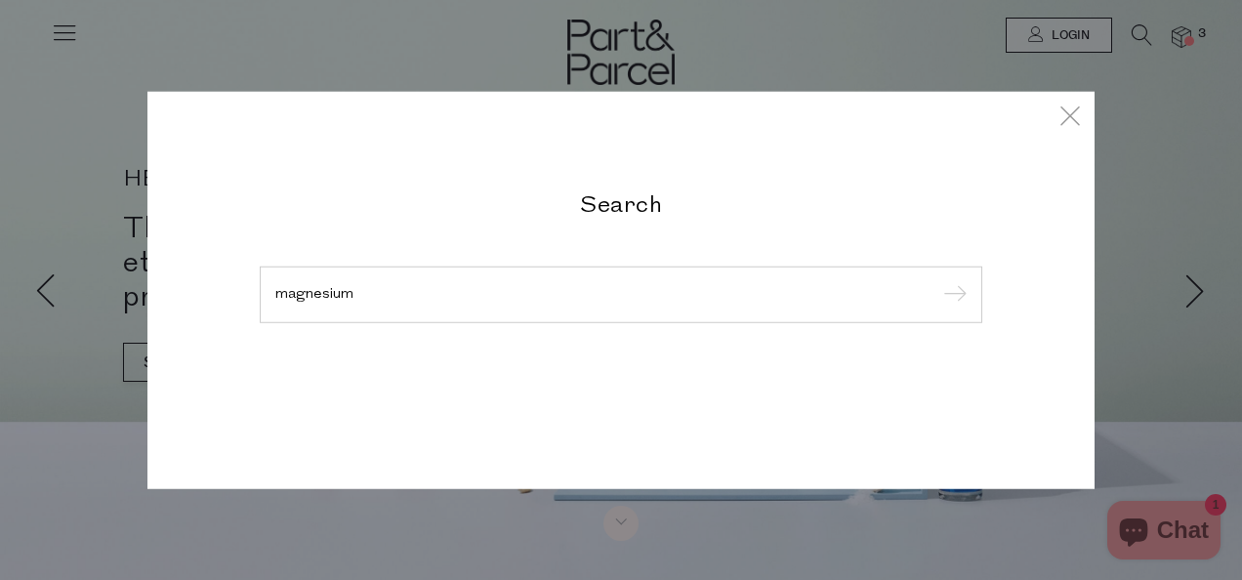
type input "magnesium"
click at [937, 281] on input "submit" at bounding box center [951, 295] width 29 height 29
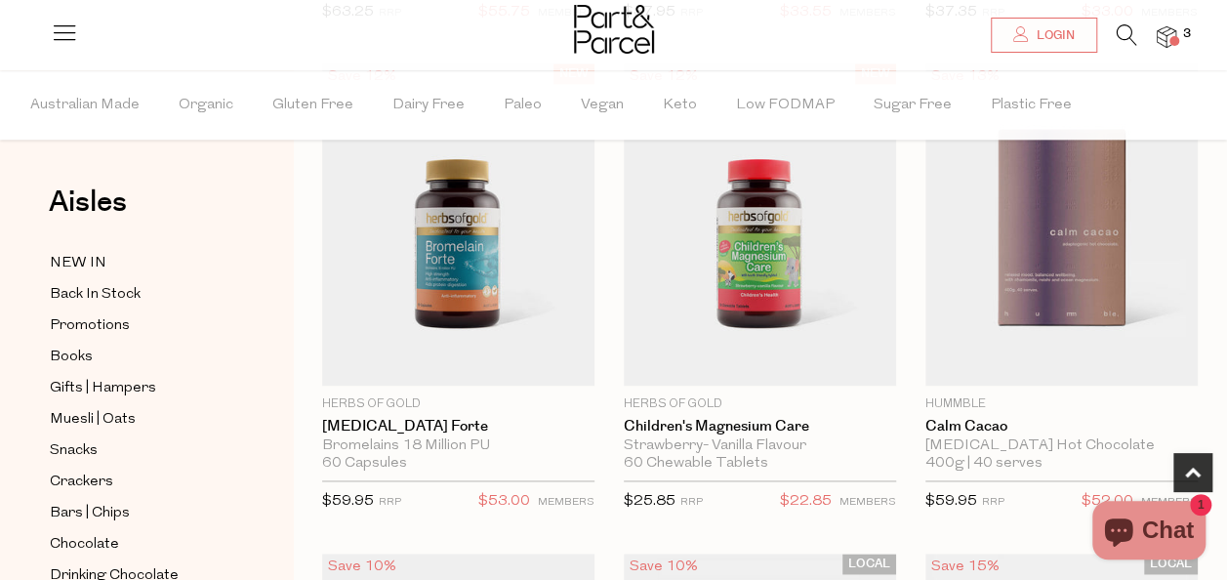
scroll to position [1134, 0]
click at [511, 276] on img at bounding box center [458, 222] width 272 height 321
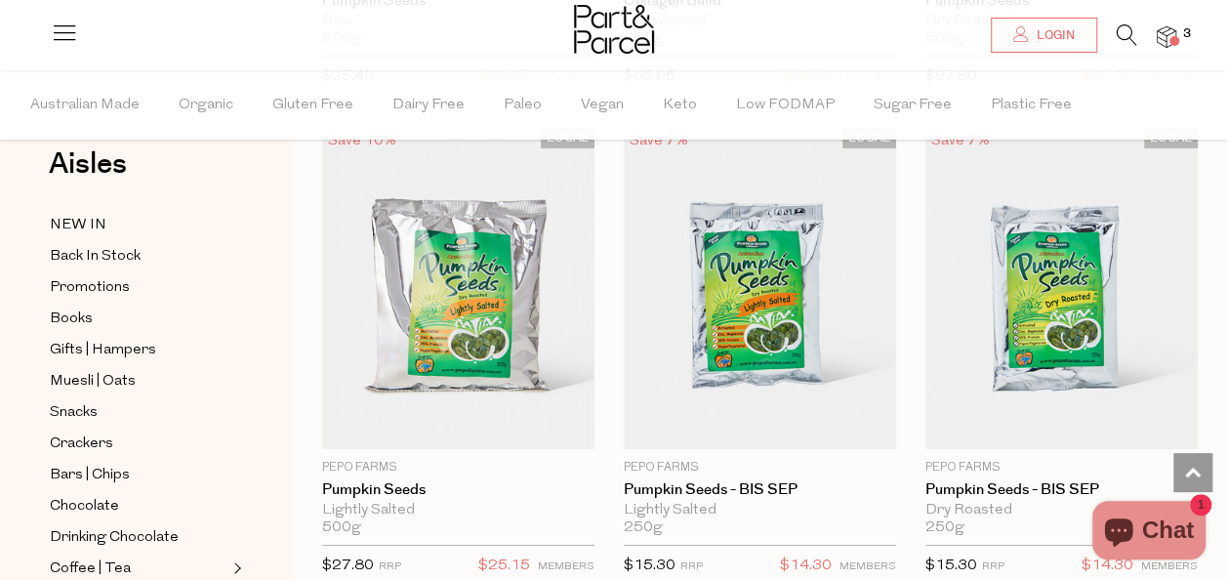
scroll to position [39, 0]
click at [109, 261] on span "Back In Stock" at bounding box center [95, 255] width 91 height 23
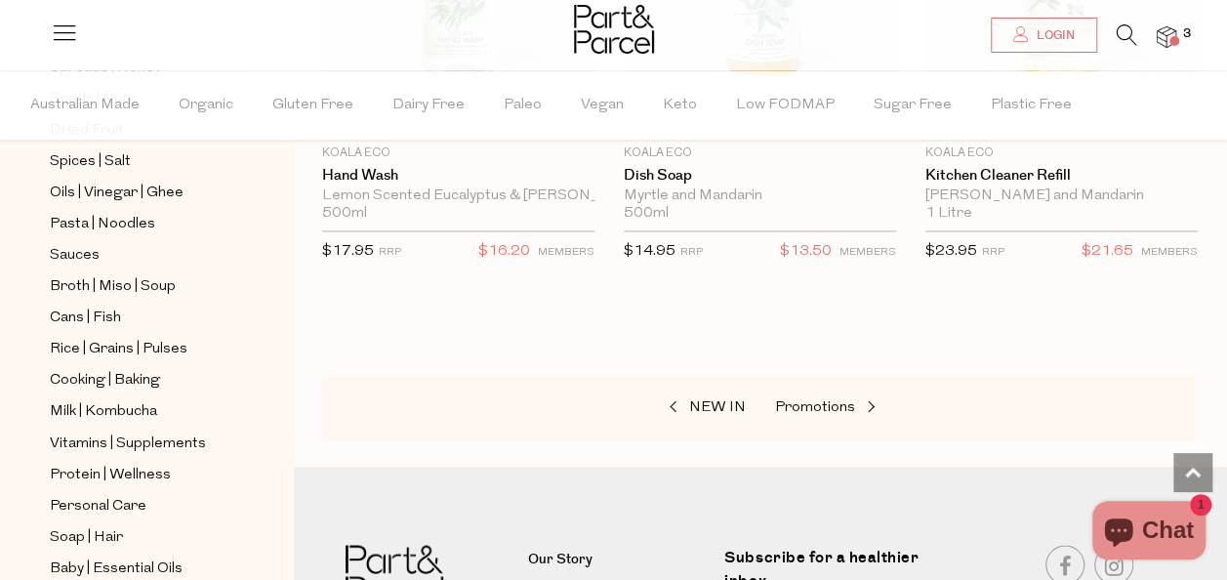
scroll to position [571, 0]
click at [78, 242] on span "Sauces" at bounding box center [75, 253] width 50 height 23
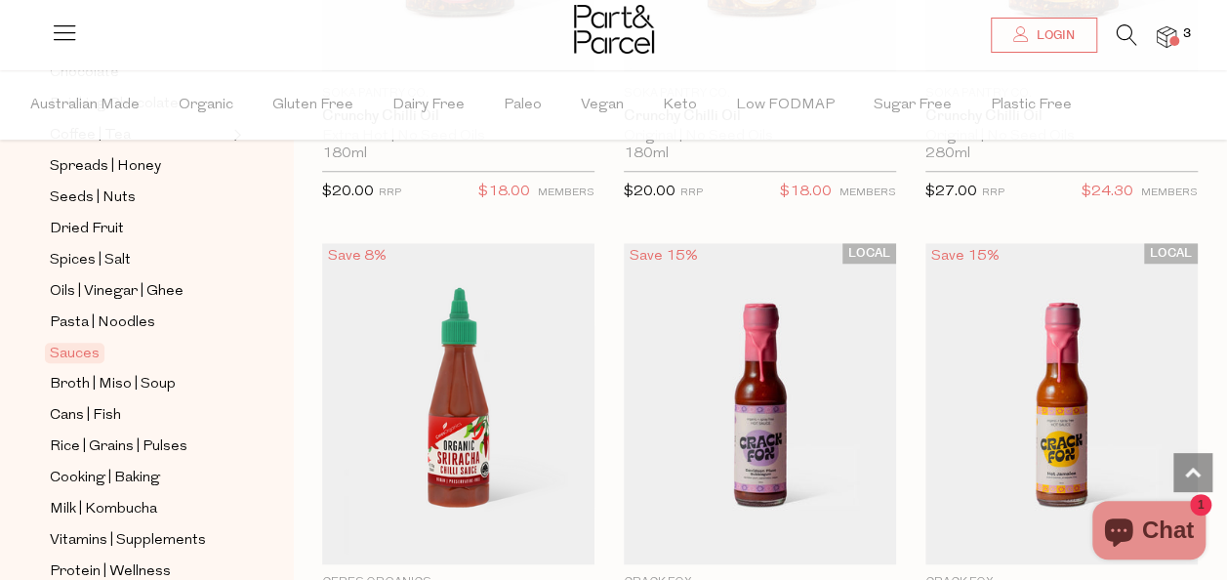
scroll to position [4417, 0]
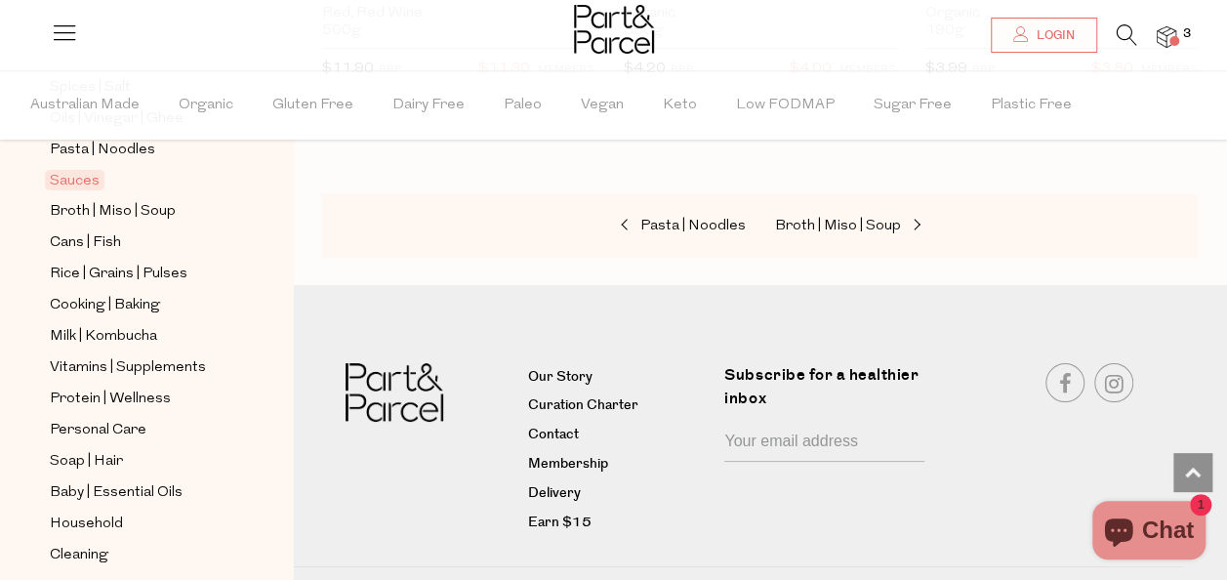
scroll to position [650, 0]
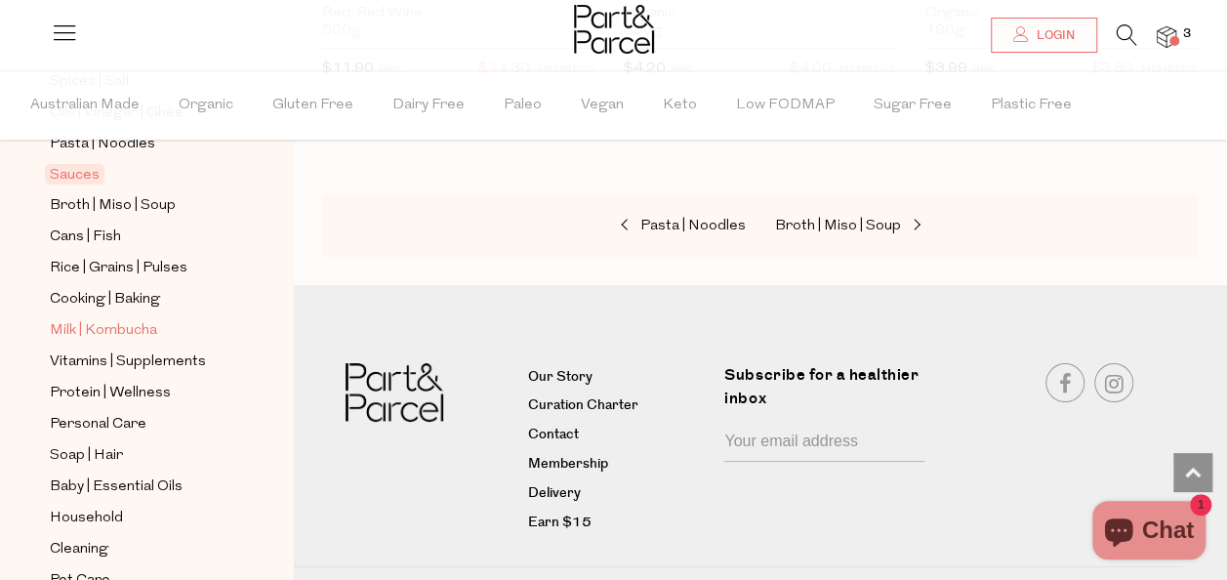
click at [99, 319] on span "Milk | Kombucha" at bounding box center [103, 330] width 107 height 23
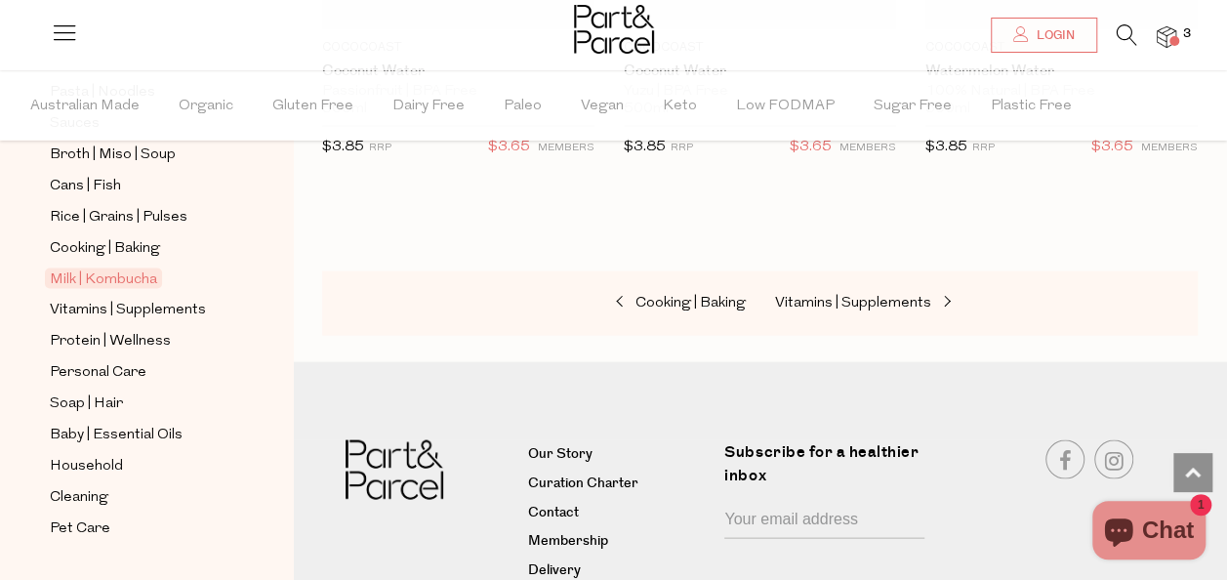
scroll to position [704, 0]
click at [121, 391] on span "Soap | Hair" at bounding box center [86, 402] width 73 height 23
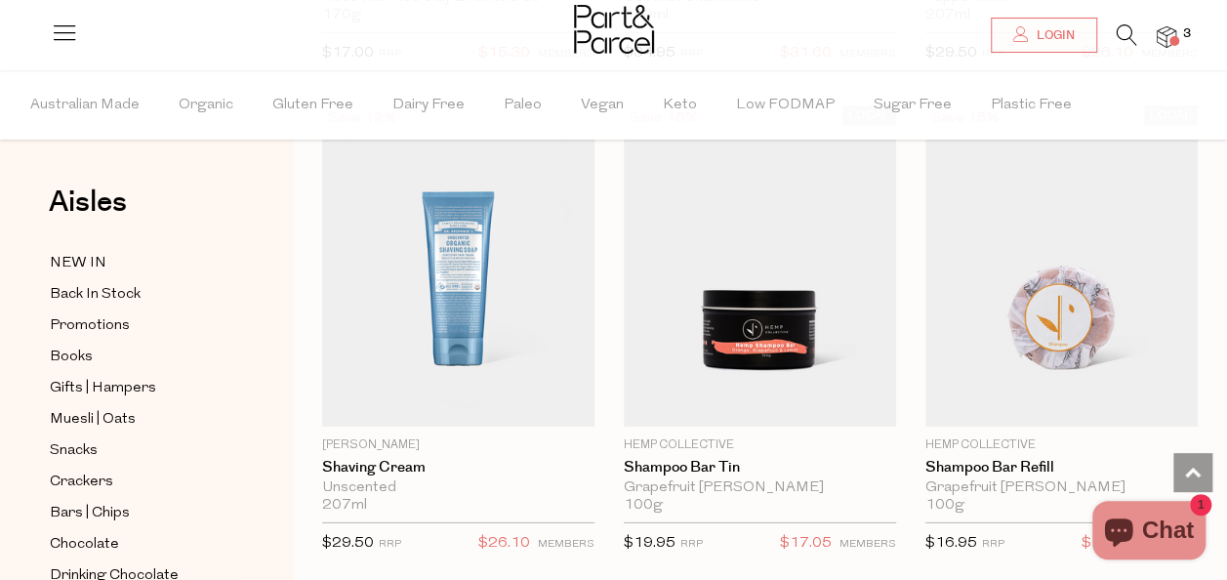
scroll to position [6517, 0]
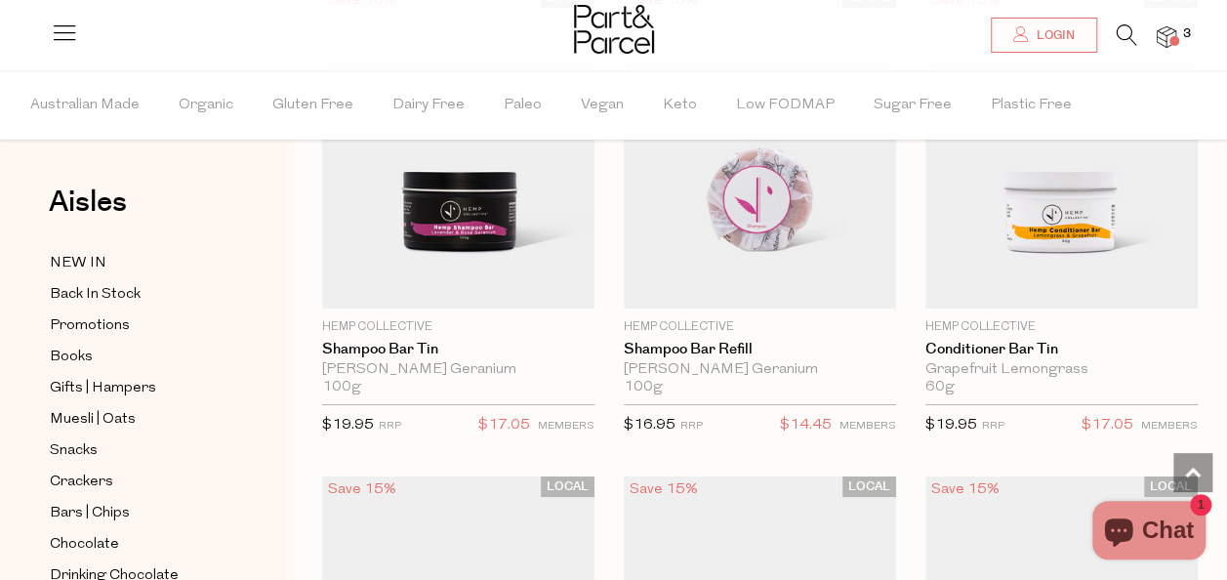
click at [1127, 33] on icon at bounding box center [1127, 34] width 21 height 21
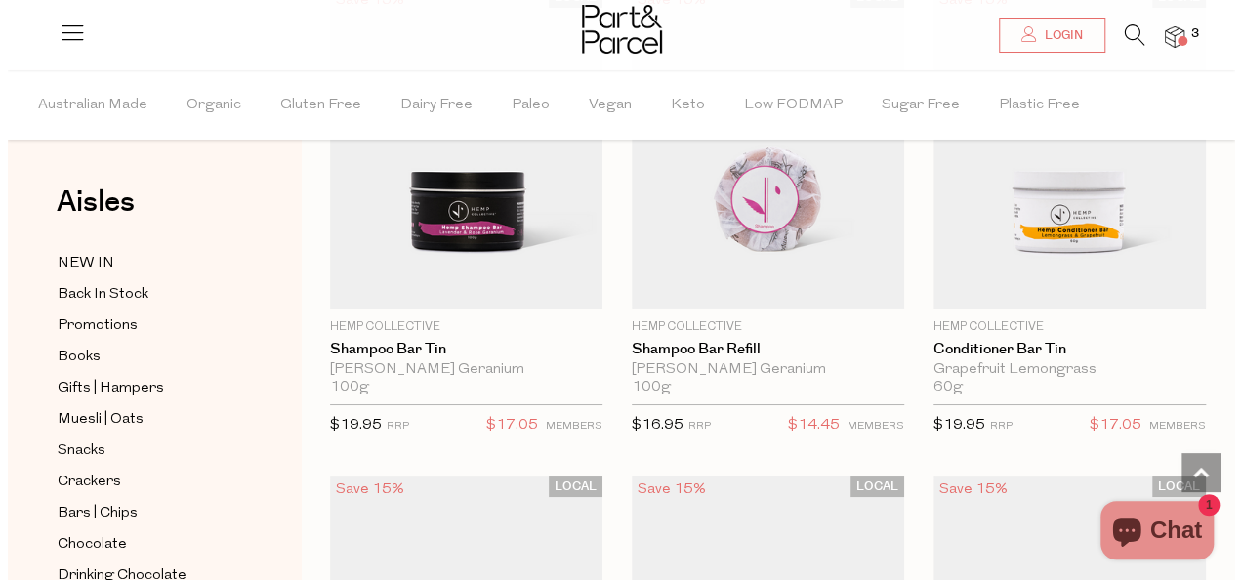
scroll to position [7200, 0]
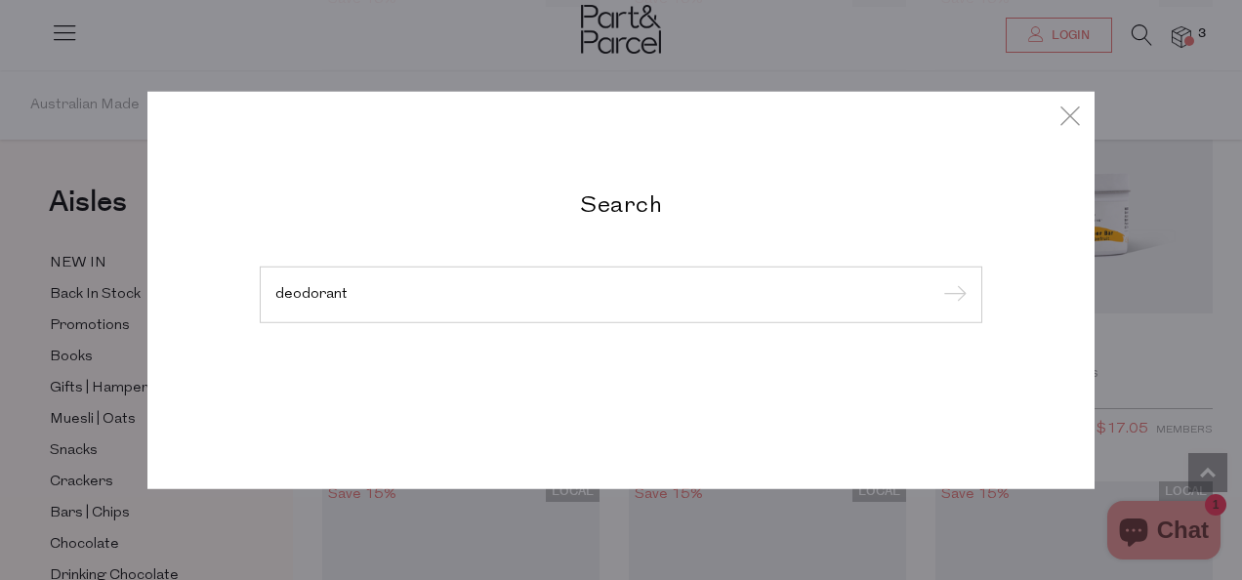
type input "deodorant"
click at [937, 281] on input "submit" at bounding box center [951, 295] width 29 height 29
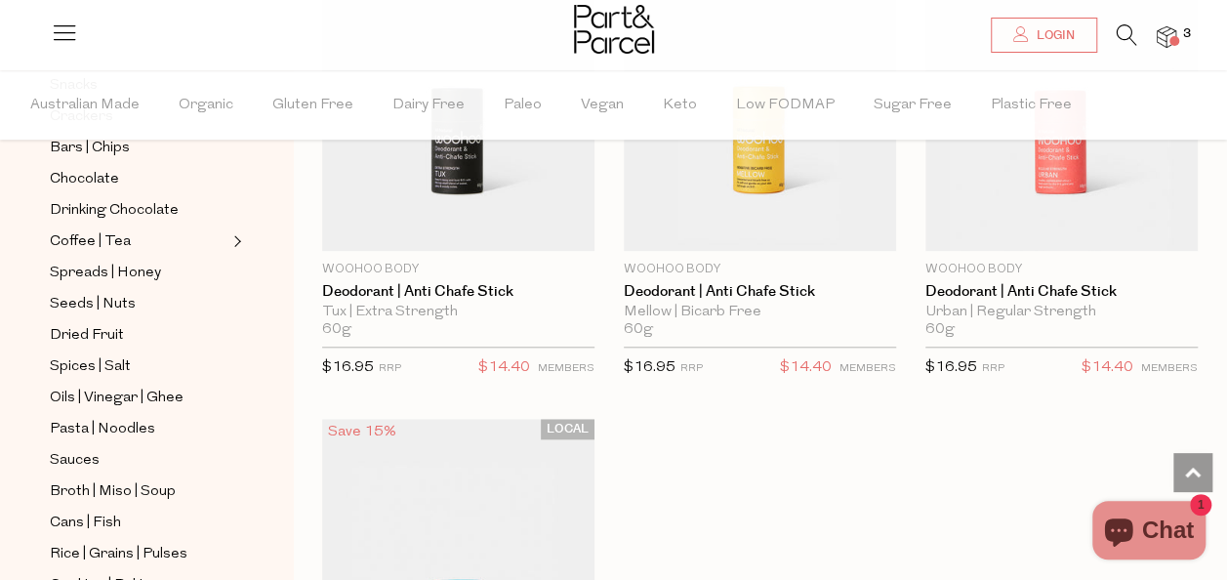
scroll to position [621, 0]
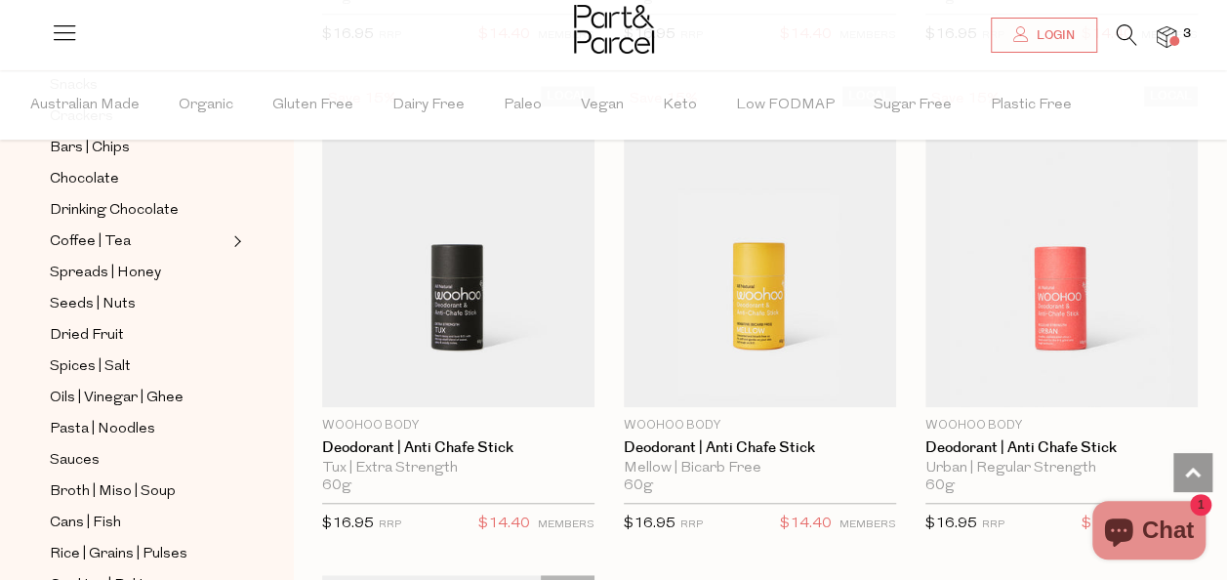
click at [443, 307] on img at bounding box center [458, 246] width 272 height 321
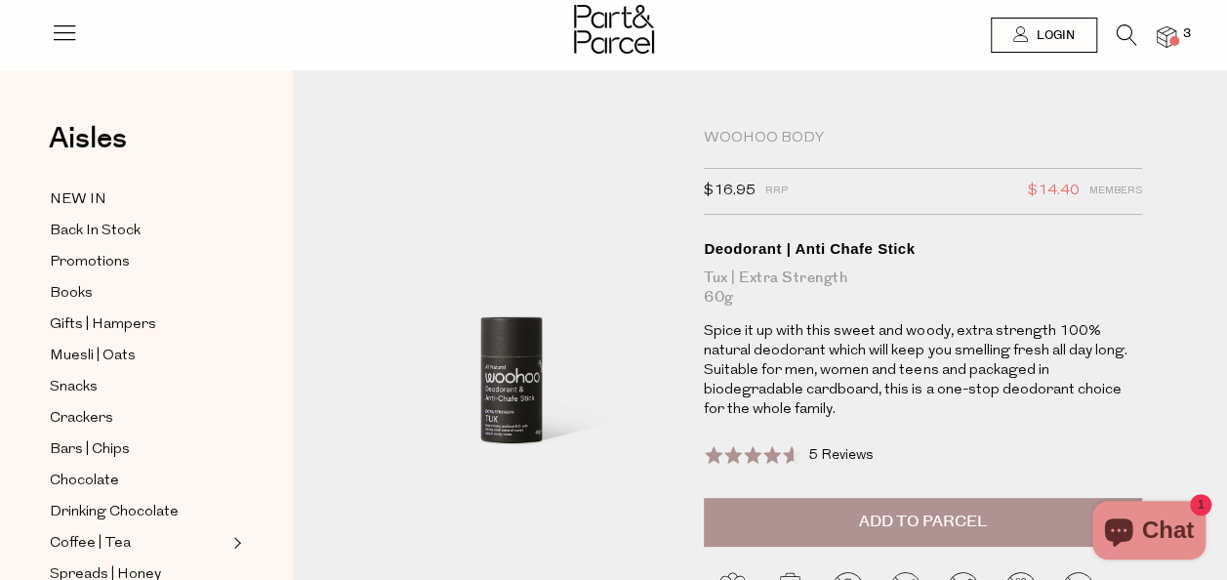
click at [934, 519] on span "Add to Parcel" at bounding box center [923, 522] width 128 height 22
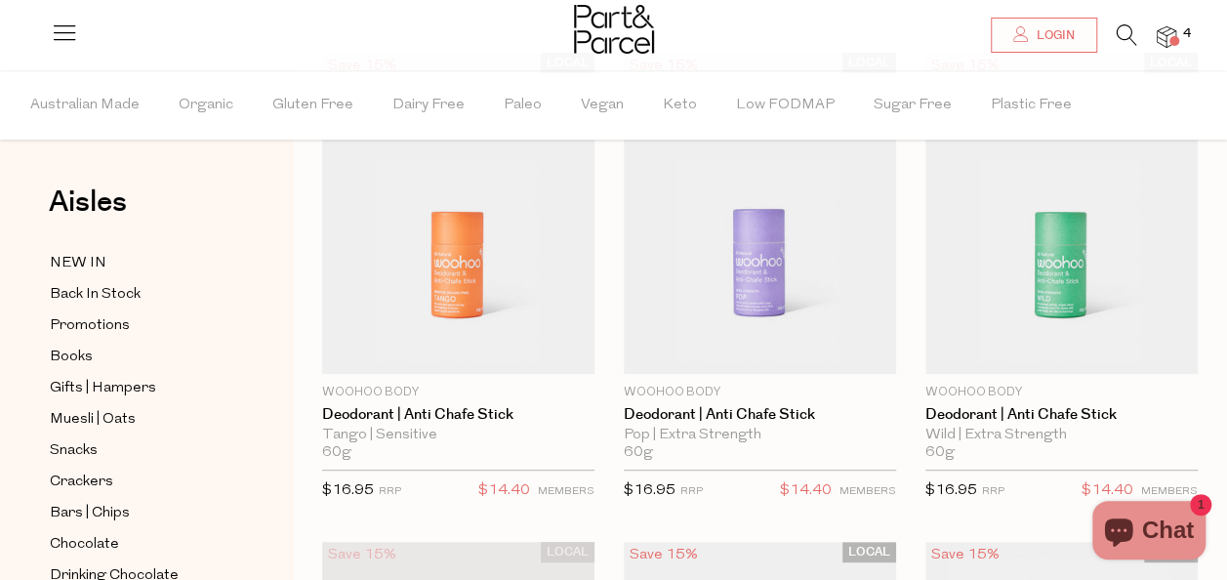
scroll to position [164, 0]
click at [1067, 252] on img at bounding box center [1062, 214] width 272 height 321
click at [1049, 353] on span "Add To Parcel" at bounding box center [1061, 363] width 121 height 21
click at [725, 263] on img at bounding box center [760, 214] width 272 height 321
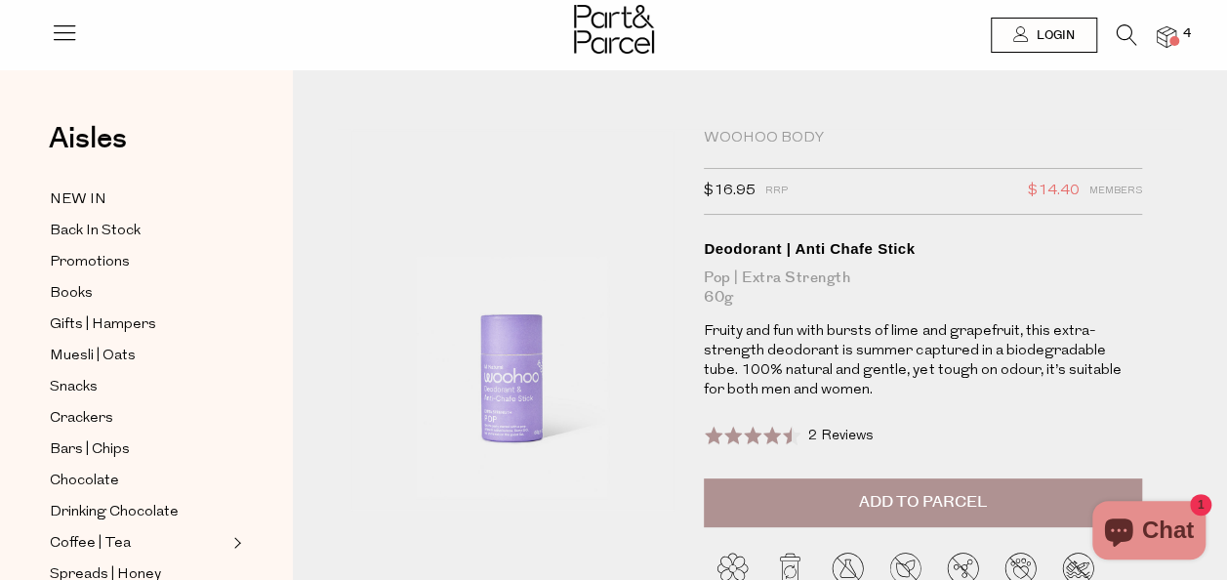
click at [1166, 44] on img at bounding box center [1167, 37] width 20 height 22
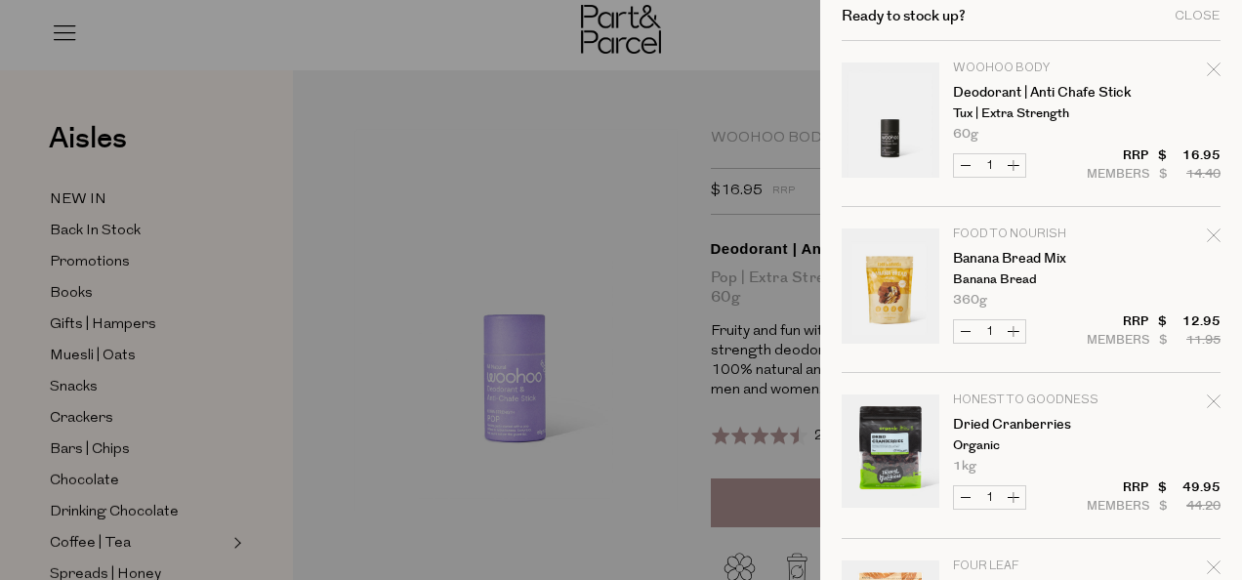
scroll to position [7, 0]
click at [964, 172] on button "Decrease Deodorant | Anti Chafe Stick" at bounding box center [965, 166] width 23 height 22
type input "0"
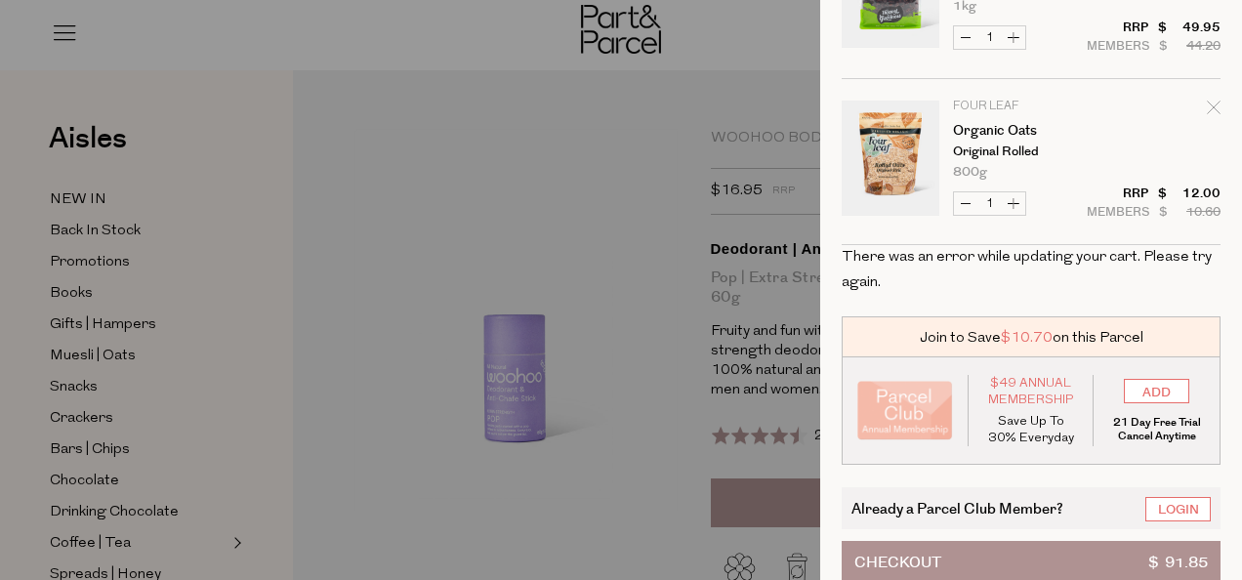
scroll to position [507, 0]
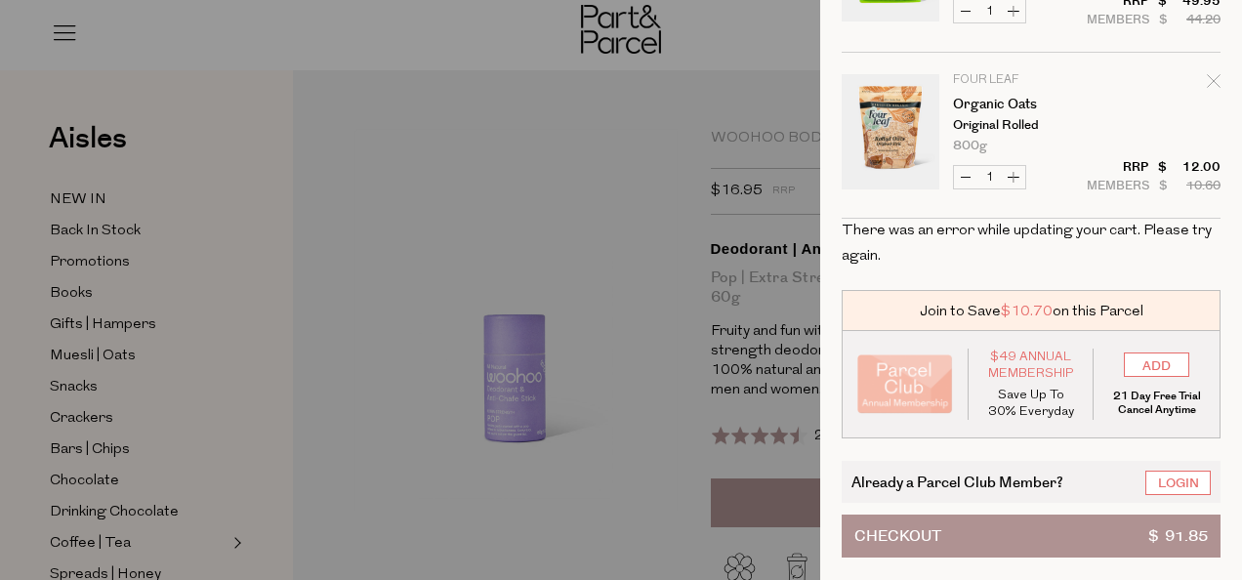
click at [877, 519] on span "Checkout" at bounding box center [897, 536] width 87 height 41
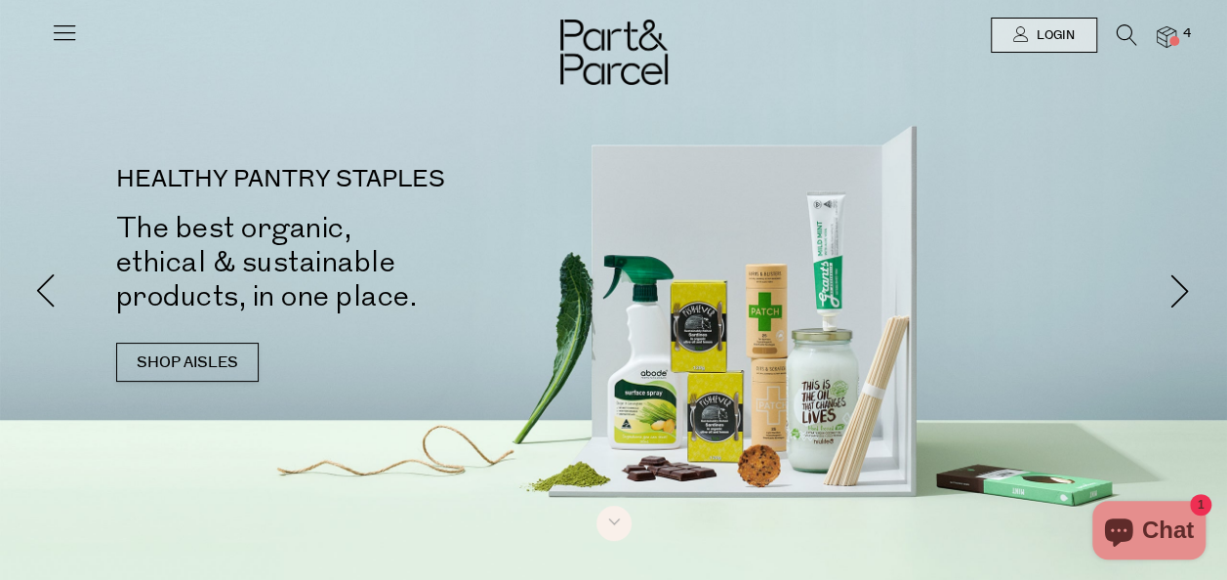
click at [1131, 30] on icon at bounding box center [1127, 34] width 21 height 21
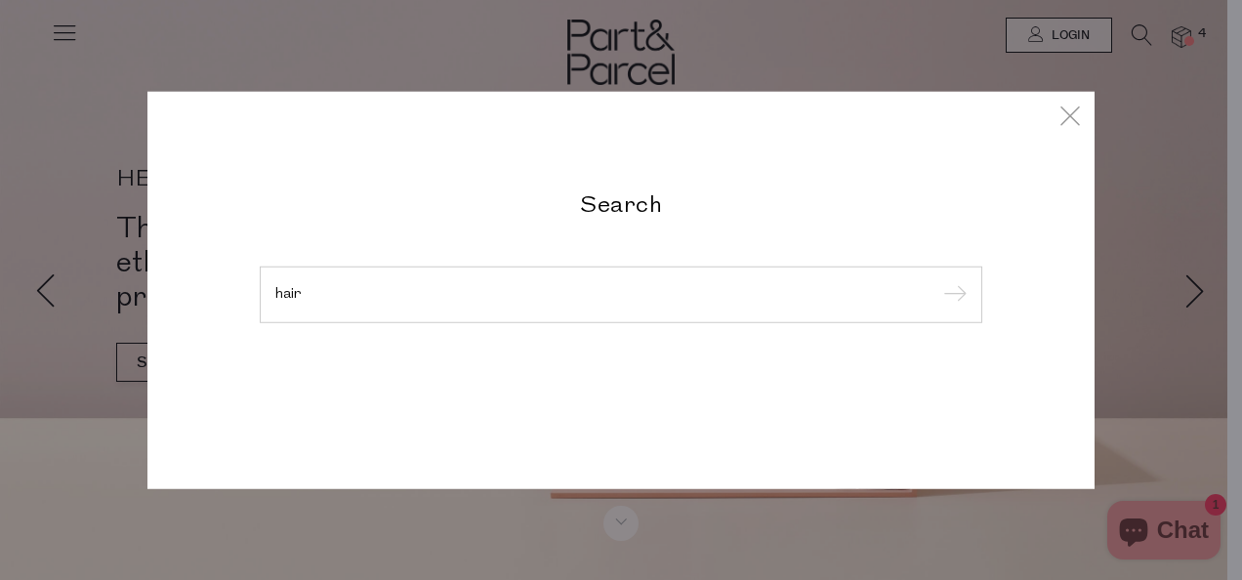
type input "hair"
click at [937, 281] on input "submit" at bounding box center [951, 295] width 29 height 29
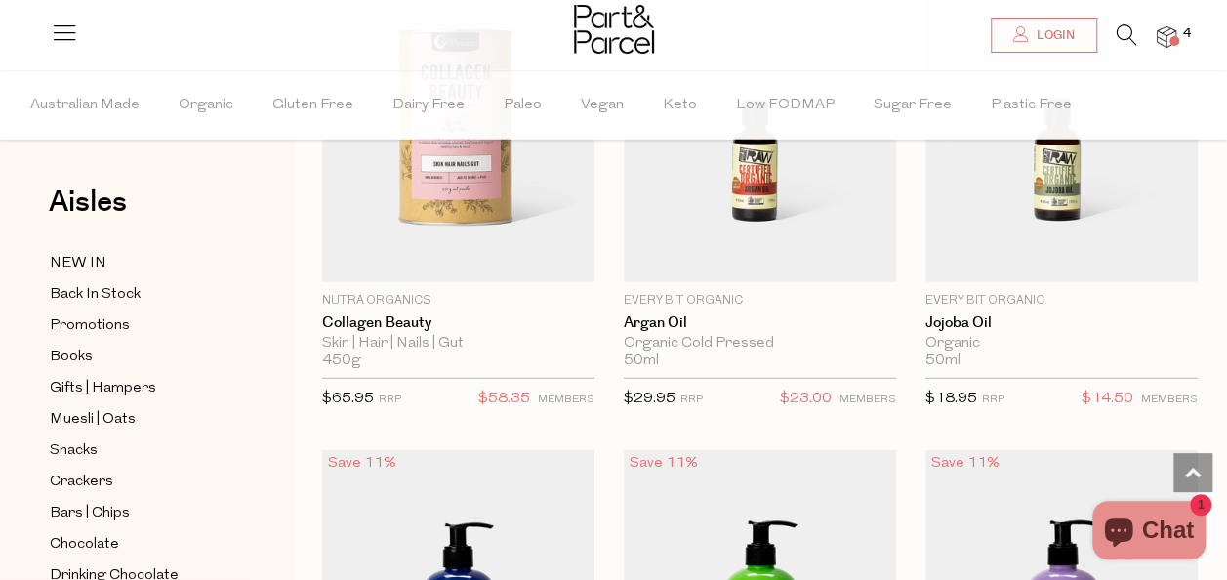
scroll to position [6130, 0]
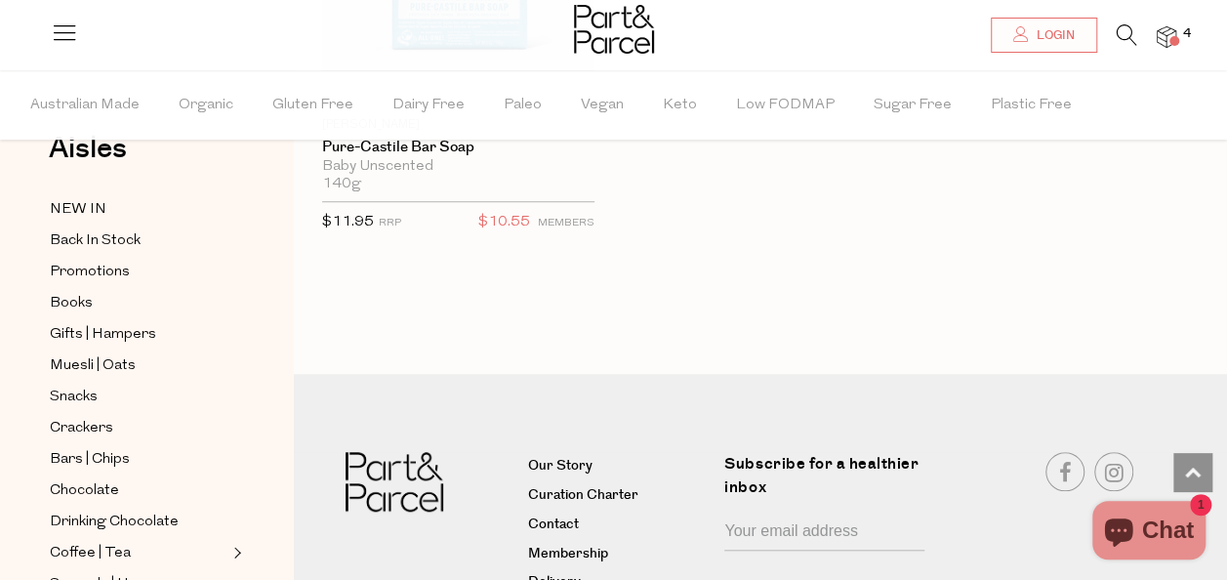
scroll to position [64, 0]
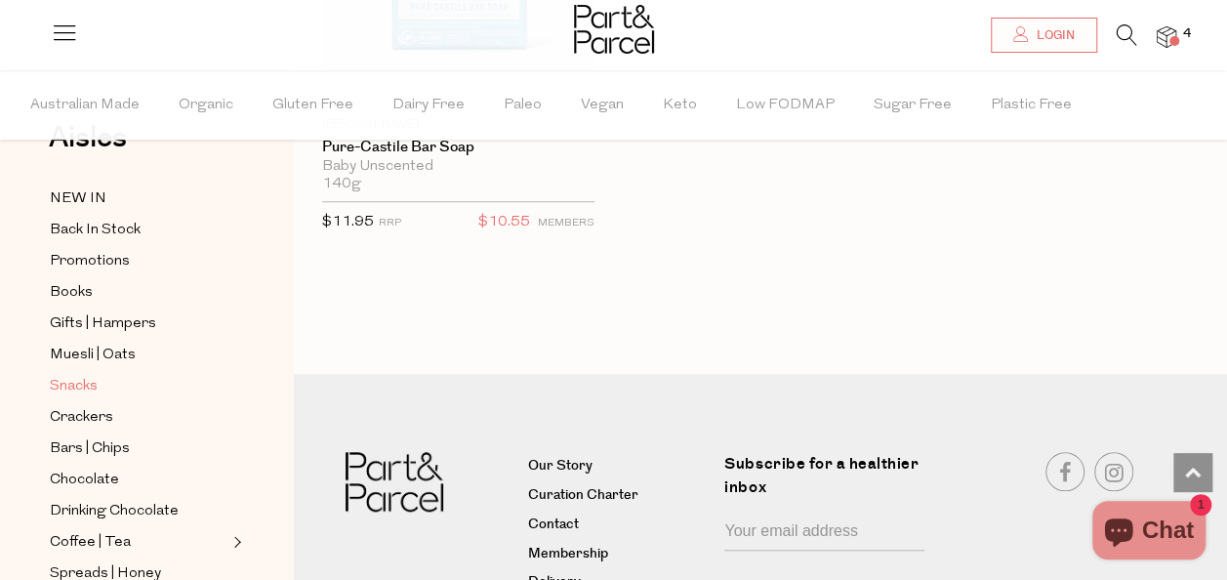
click at [78, 378] on span "Snacks" at bounding box center [74, 386] width 48 height 23
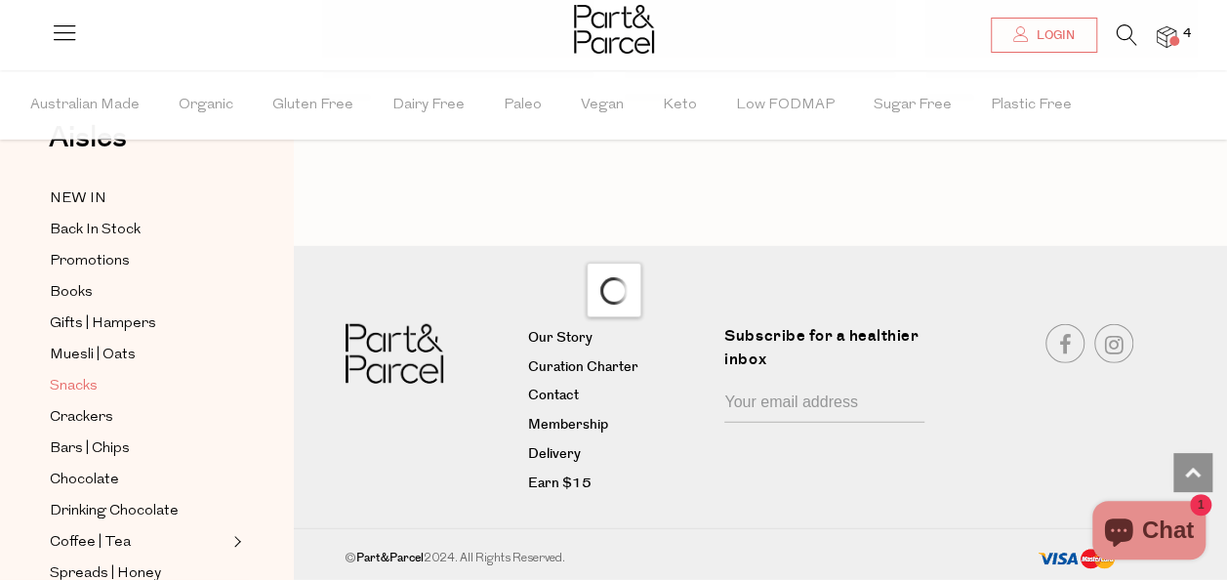
scroll to position [2417, 0]
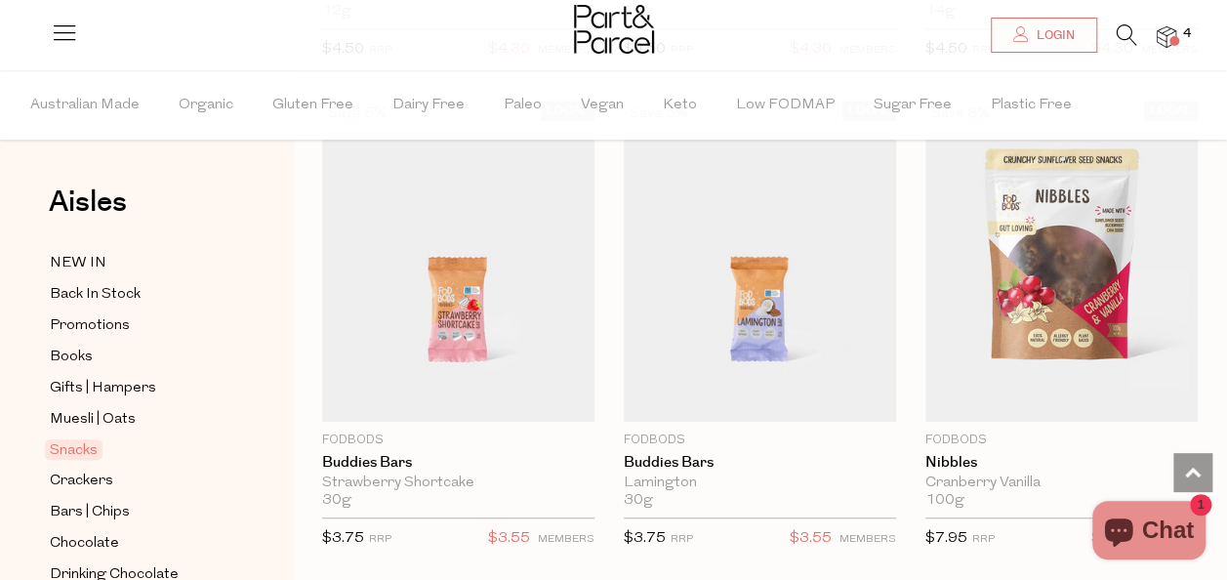
scroll to position [4068, 0]
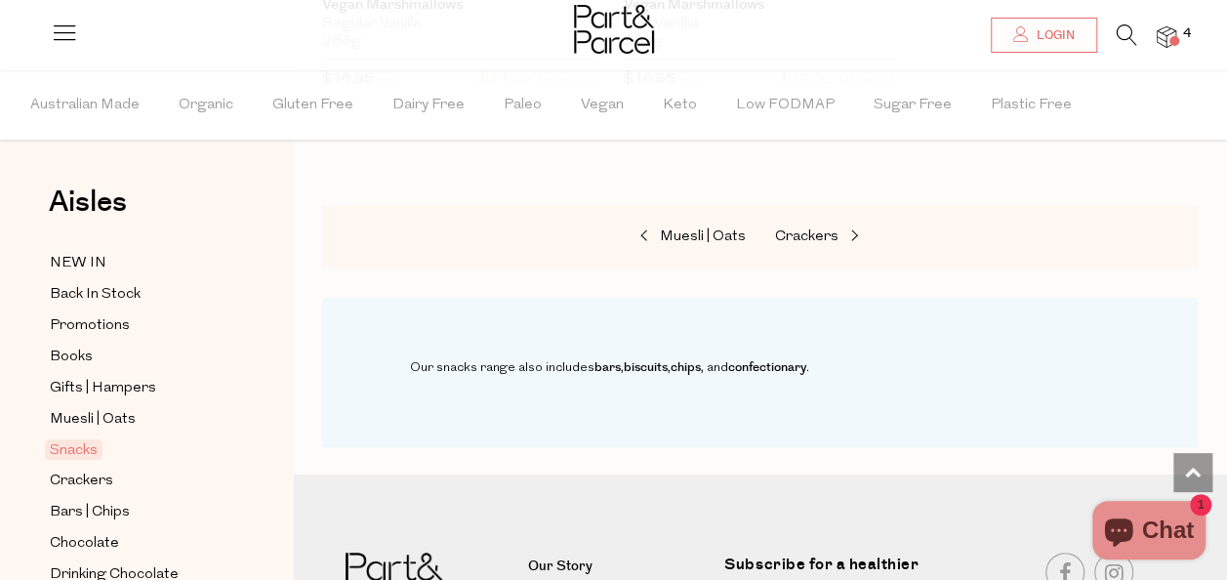
scroll to position [11392, 0]
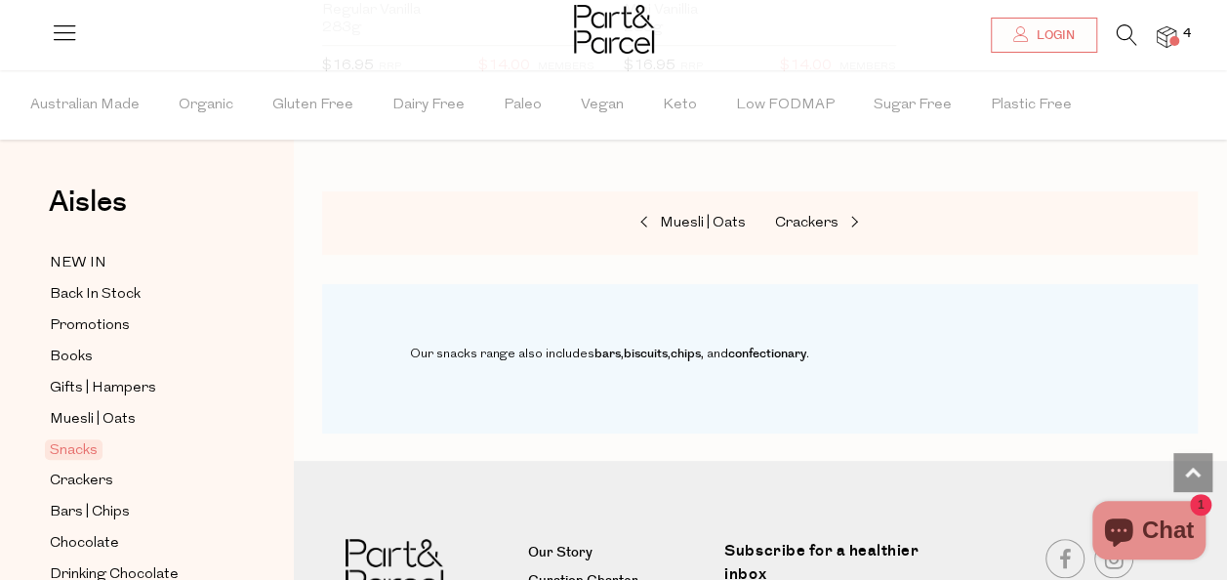
click at [1123, 39] on icon at bounding box center [1127, 34] width 21 height 21
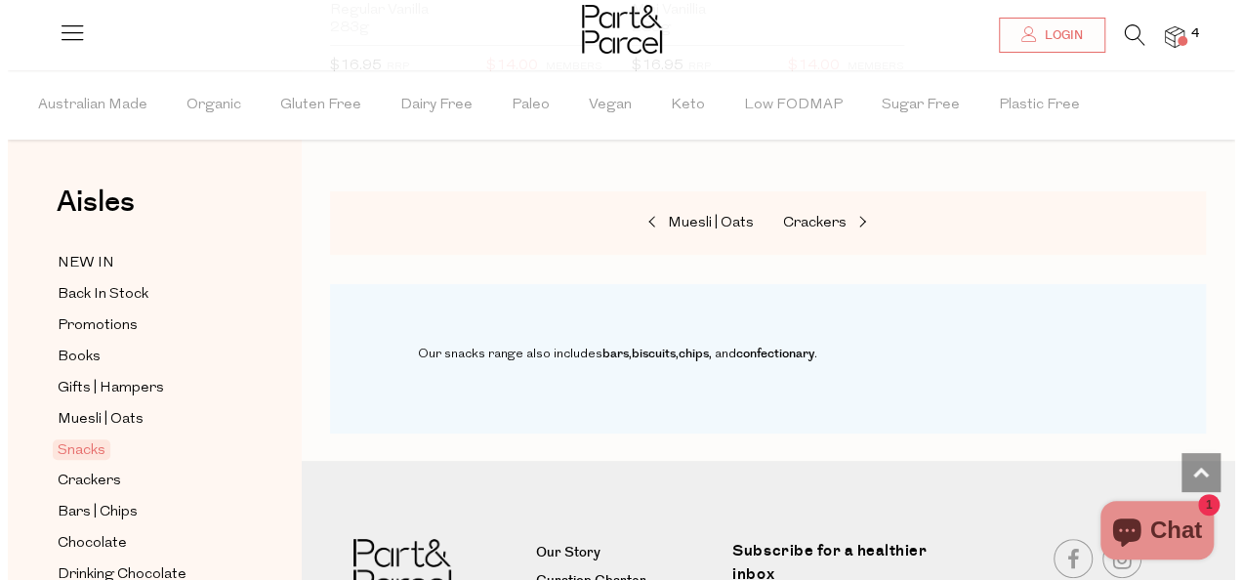
scroll to position [11527, 0]
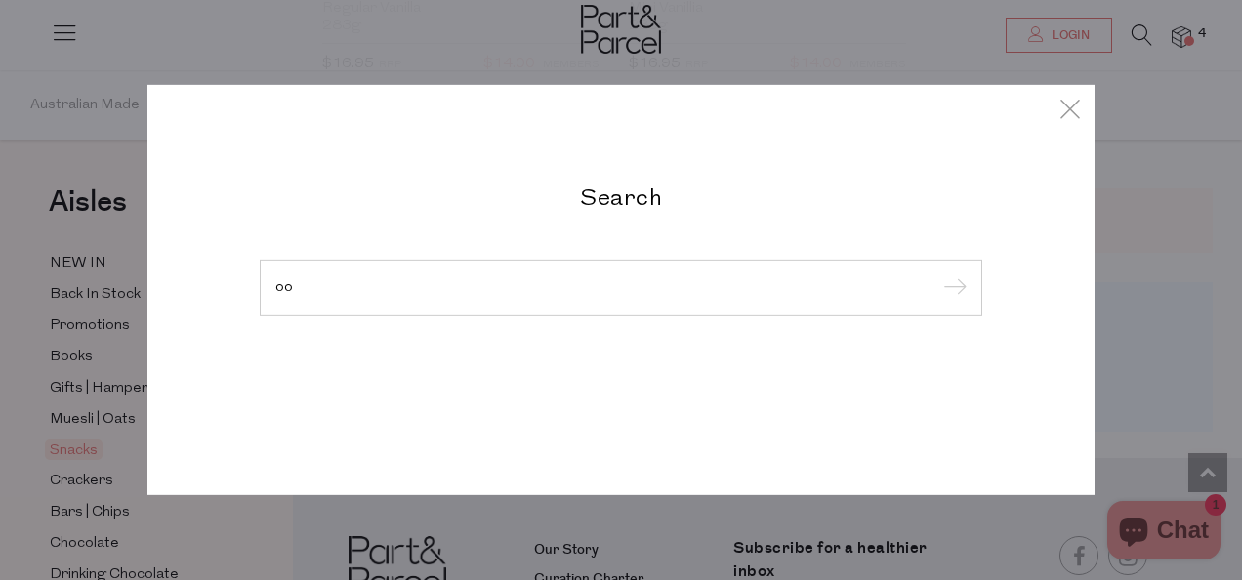
type input "o"
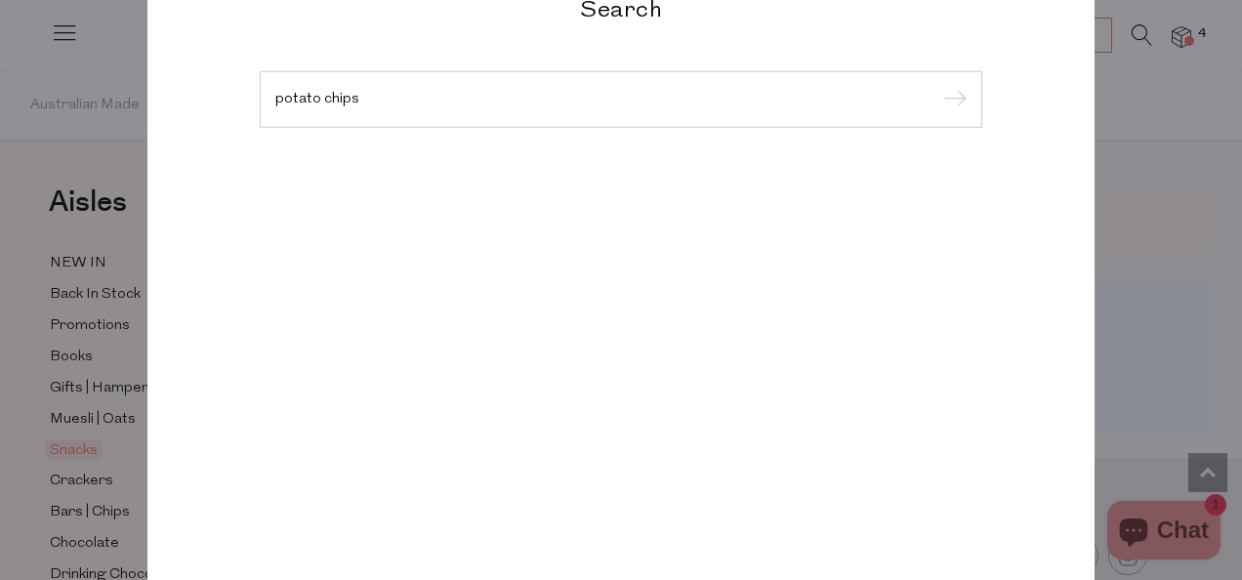
type input "potato chips"
click at [937, 86] on input "submit" at bounding box center [951, 100] width 29 height 29
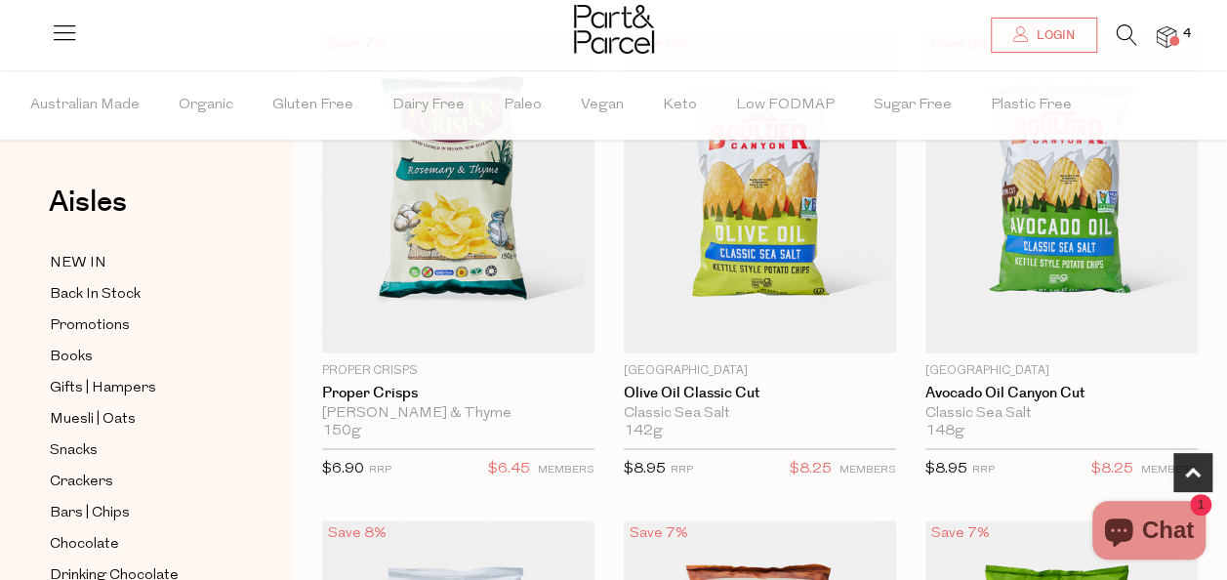
scroll to position [1173, 0]
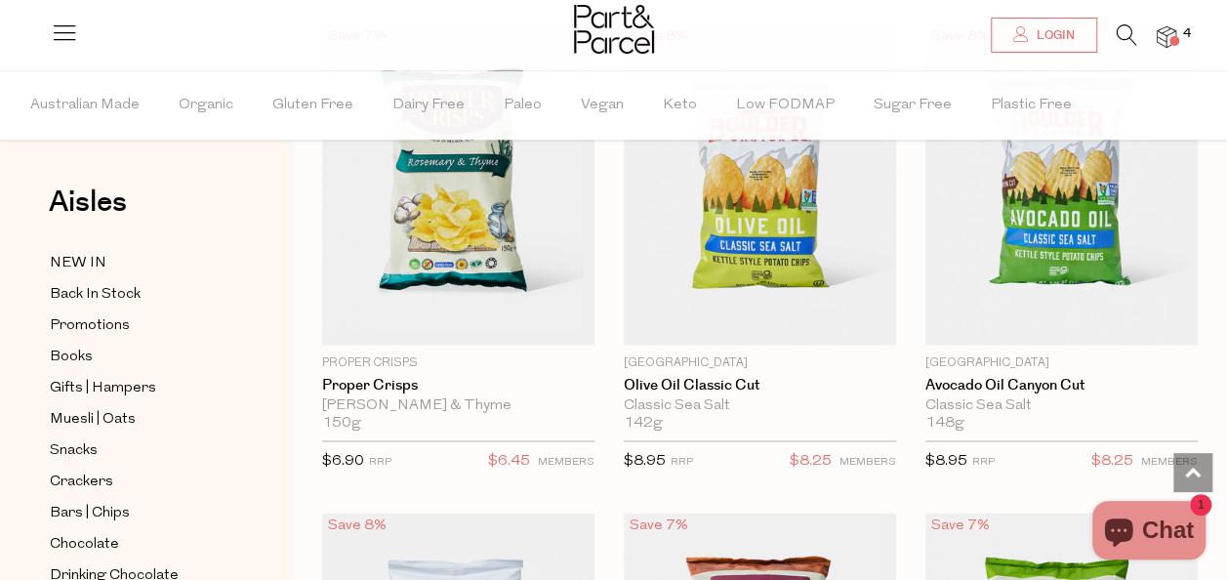
click at [447, 323] on span "Add To Parcel" at bounding box center [457, 333] width 121 height 21
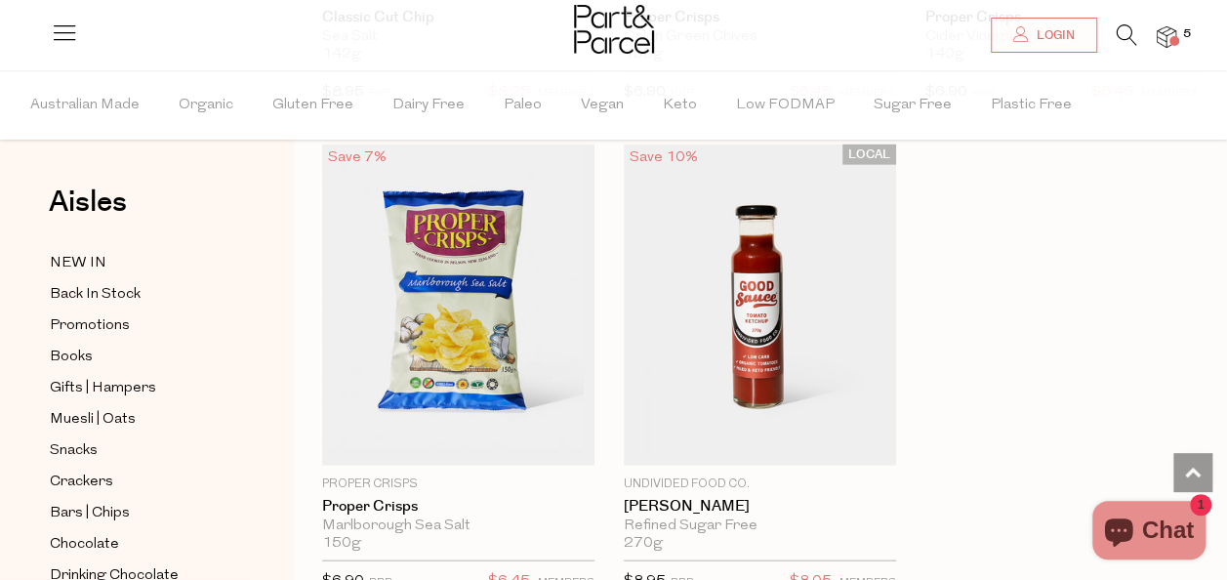
scroll to position [2032, 0]
click at [484, 443] on span "Add To Parcel" at bounding box center [457, 453] width 121 height 21
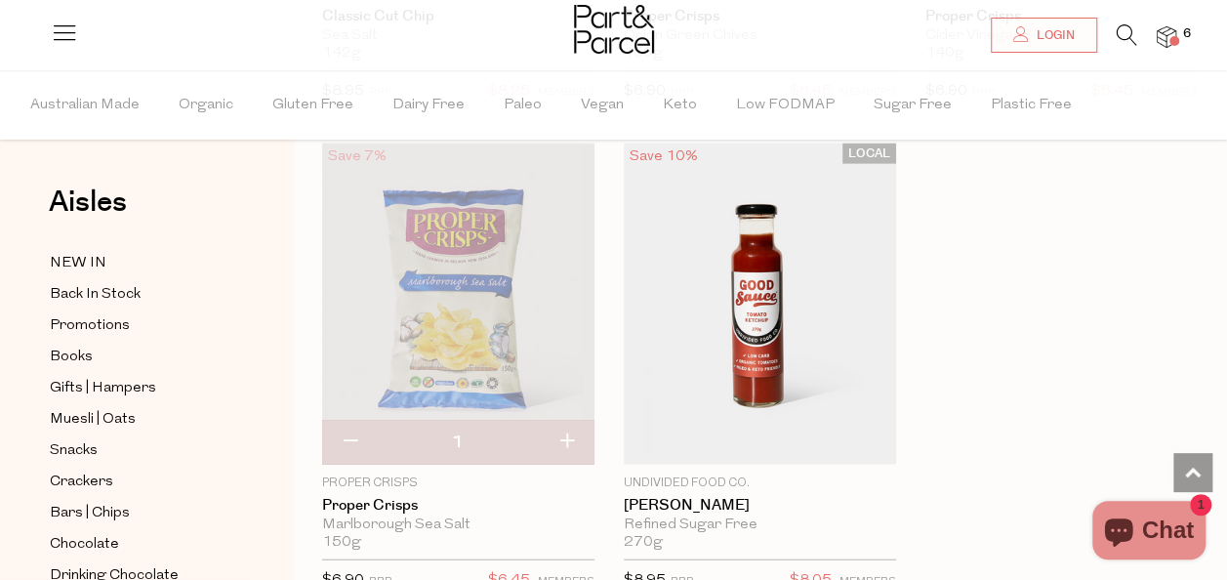
click at [1185, 35] on span "6" at bounding box center [1188, 34] width 18 height 18
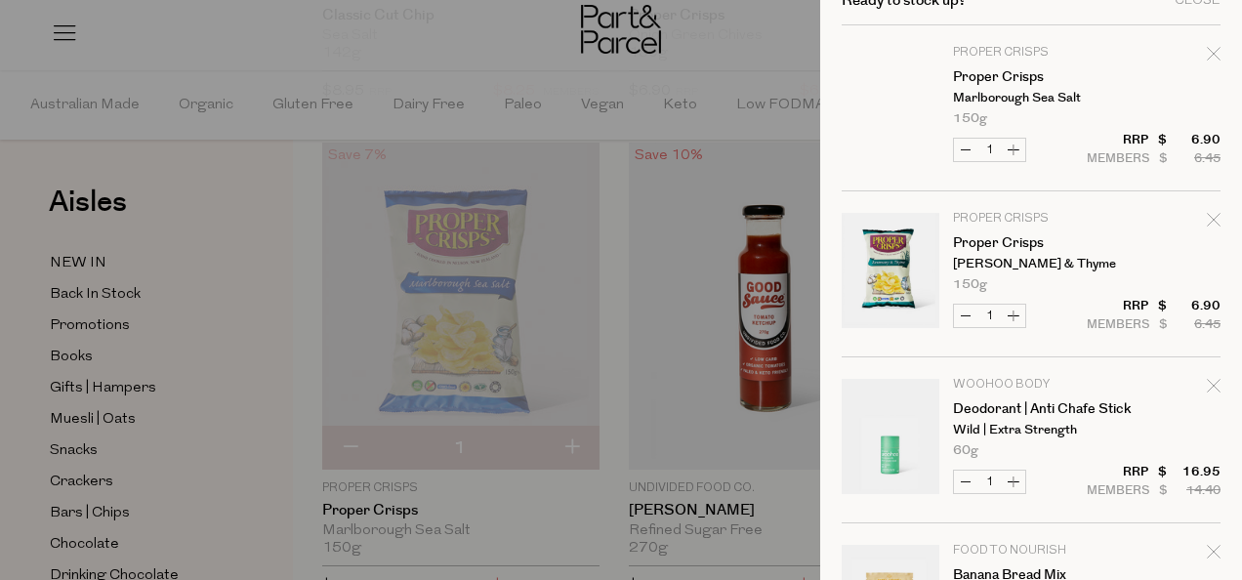
scroll to position [18, 0]
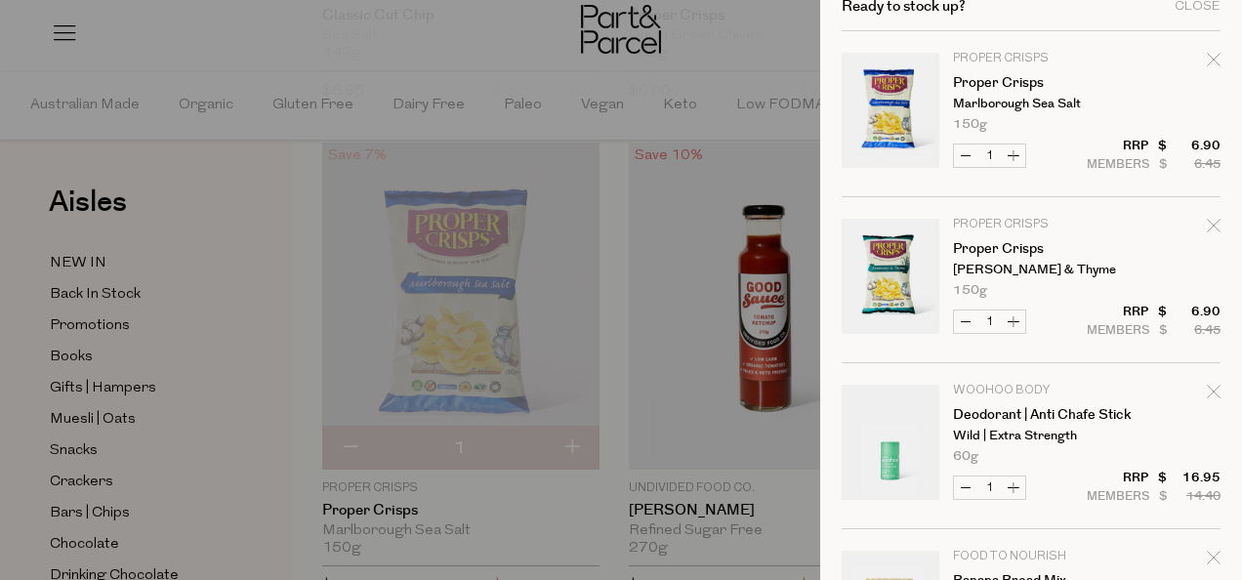
click at [956, 156] on button "Decrease Proper Crisps" at bounding box center [965, 156] width 23 height 22
type input "0"
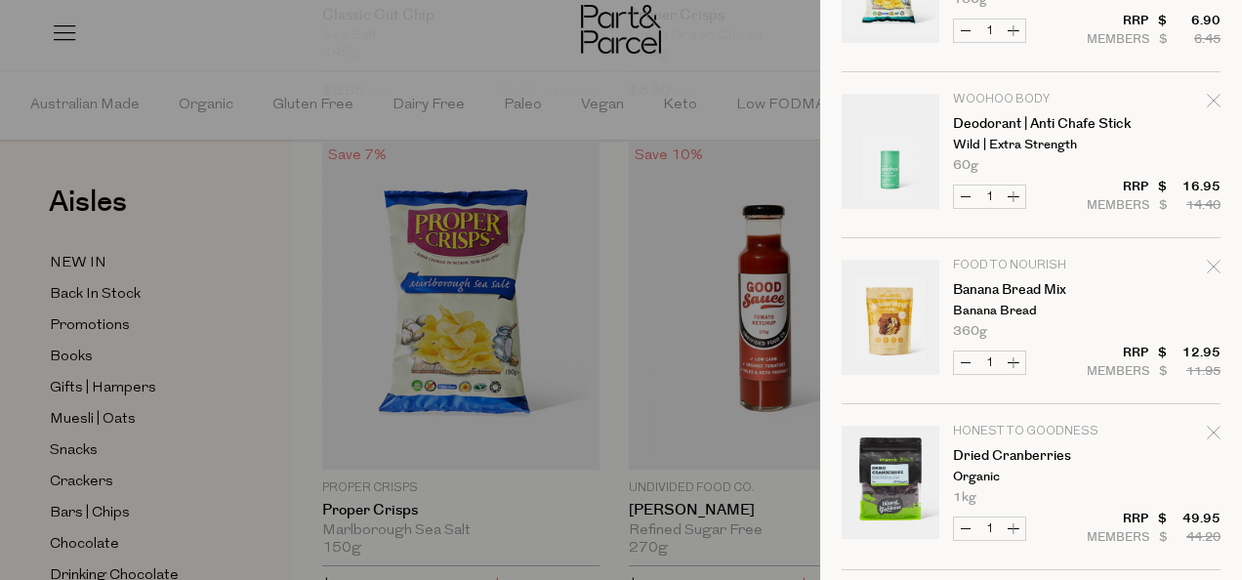
scroll to position [0, 0]
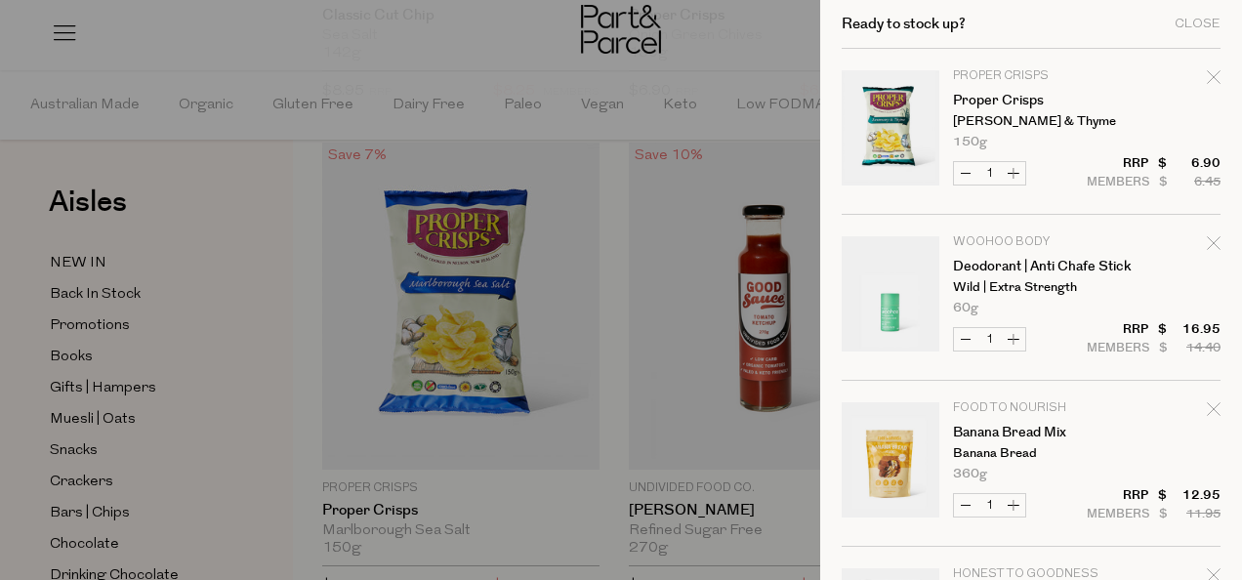
click at [1012, 174] on button "Increase Proper Crisps" at bounding box center [1013, 173] width 23 height 22
type input "2"
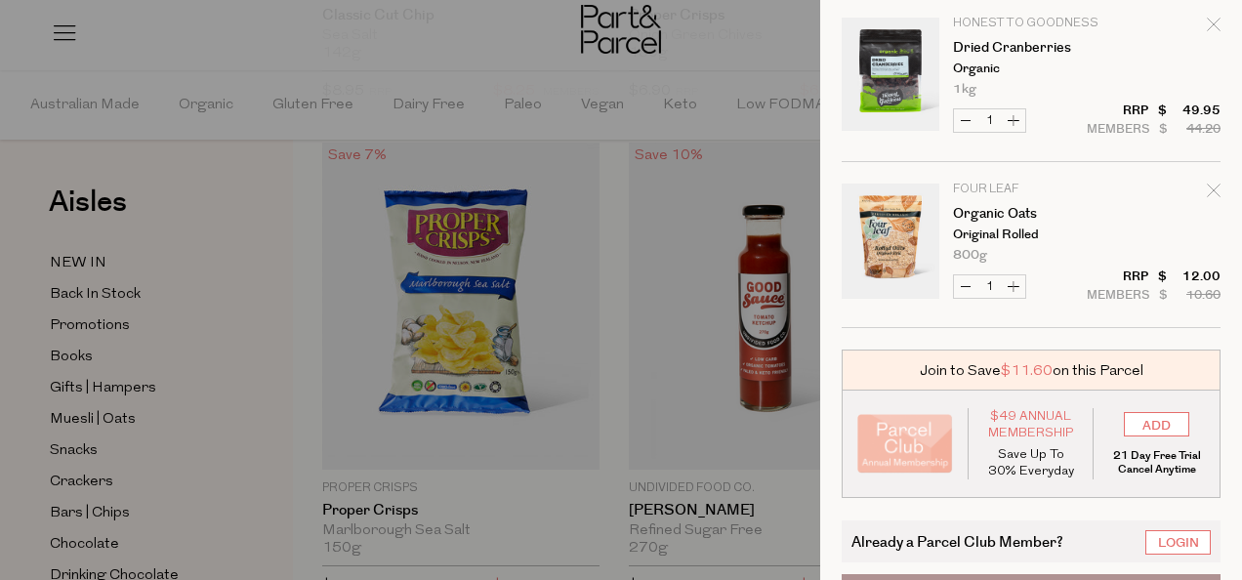
scroll to position [623, 0]
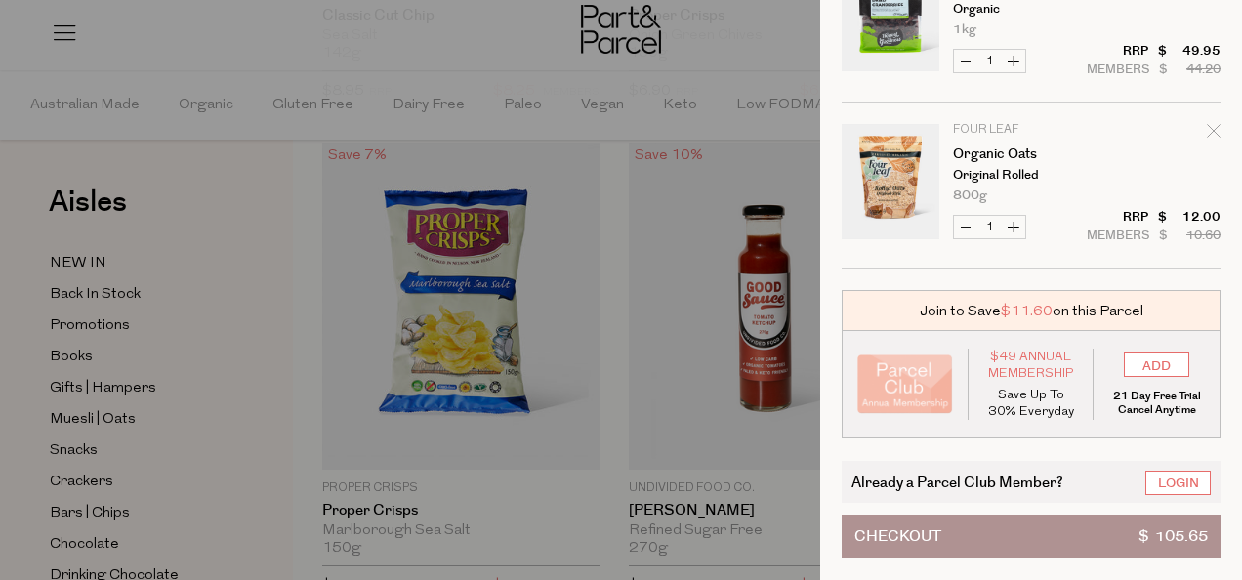
click at [917, 519] on span "Checkout" at bounding box center [897, 536] width 87 height 41
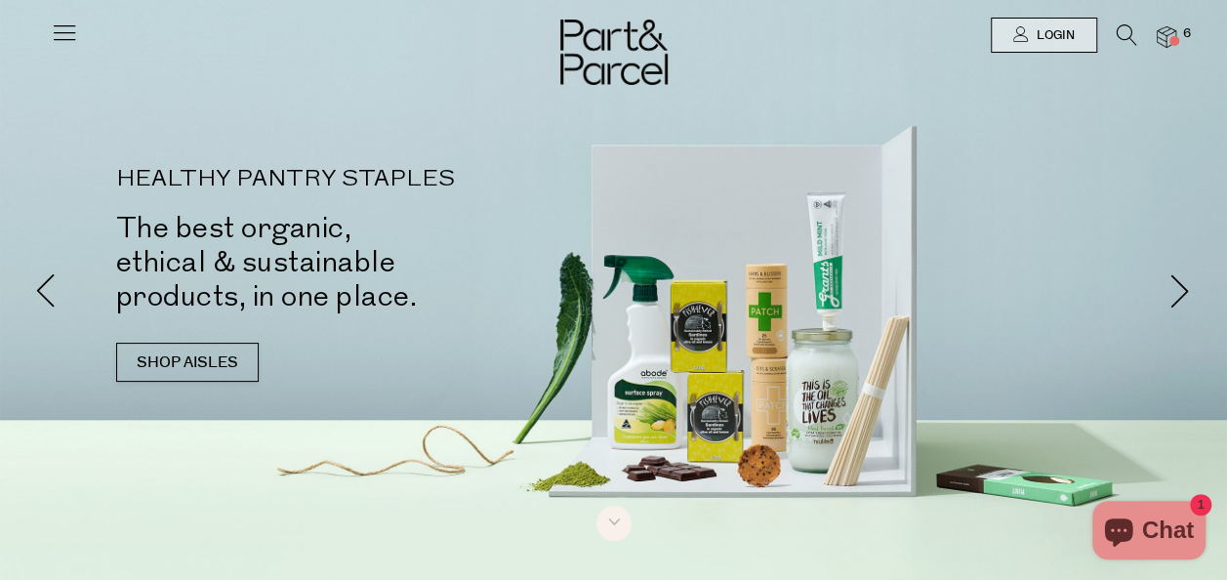
click at [1175, 41] on span at bounding box center [1175, 41] width 10 height 10
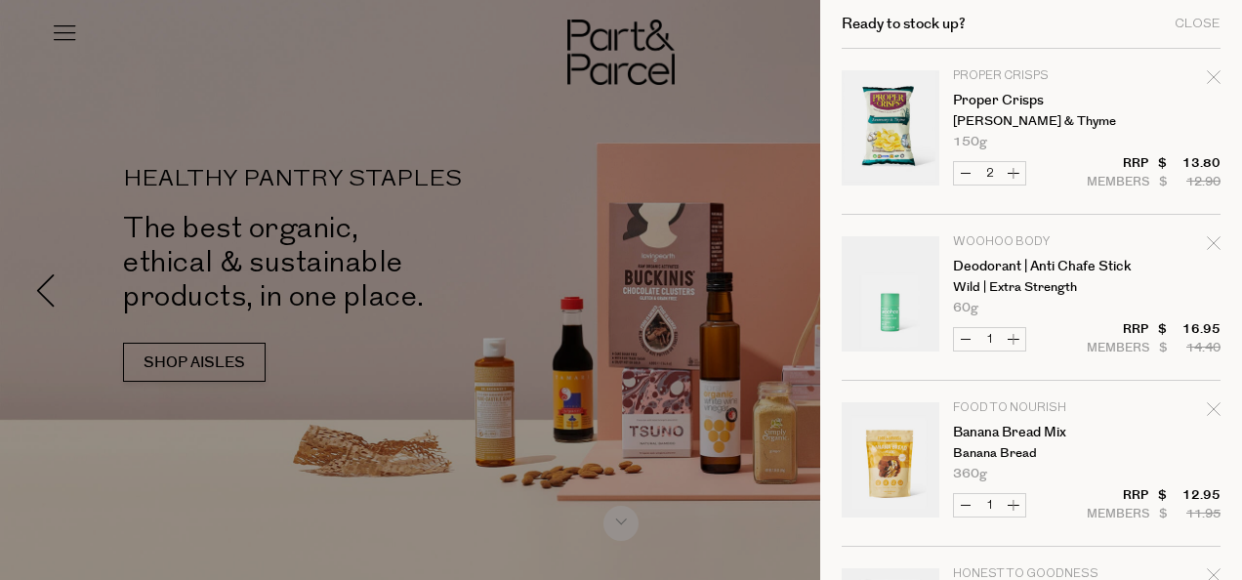
click at [969, 176] on button "Decrease Proper Crisps" at bounding box center [965, 173] width 23 height 22
type input "1"
click at [969, 176] on form "Image Product Total Qty Proper Crisps Proper Crisps [PERSON_NAME] & Thyme 150g …" at bounding box center [1031, 464] width 379 height 830
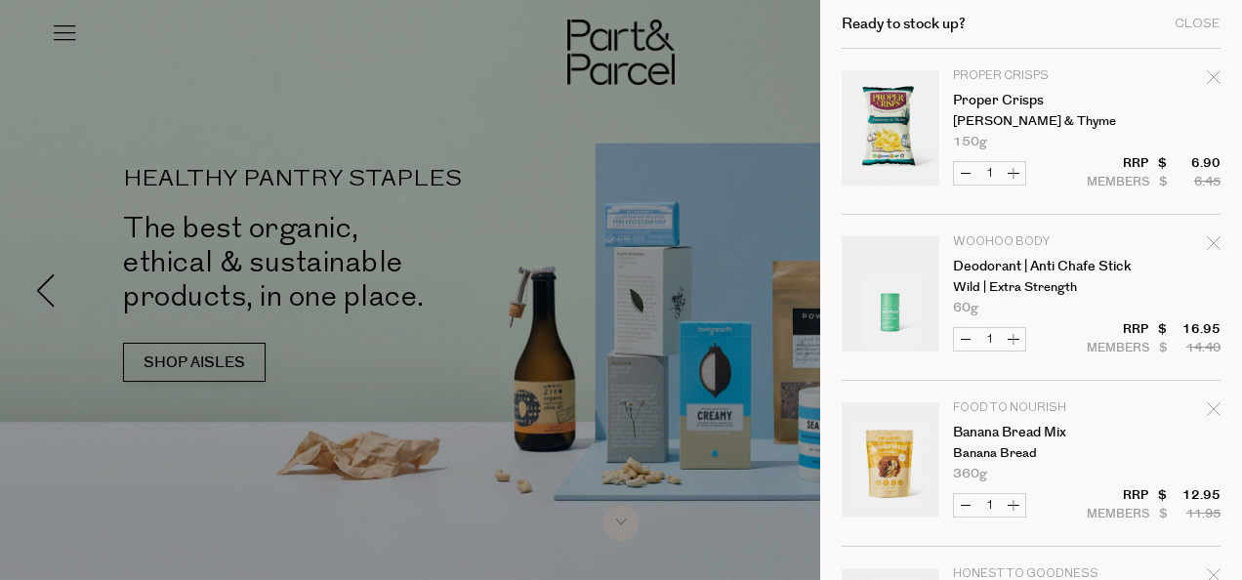
click at [1207, 79] on icon "Remove Proper Crisps" at bounding box center [1213, 76] width 13 height 13
type input "Add Membership"
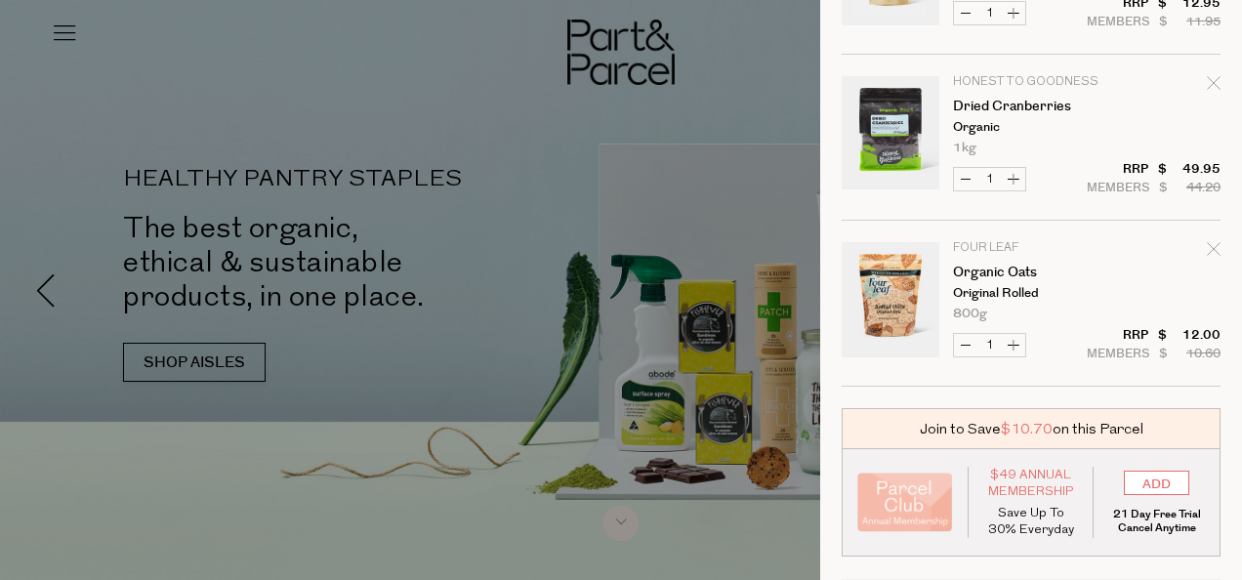
scroll to position [327, 0]
click at [1015, 347] on button "Increase Organic Oats" at bounding box center [1013, 344] width 23 height 22
type input "2"
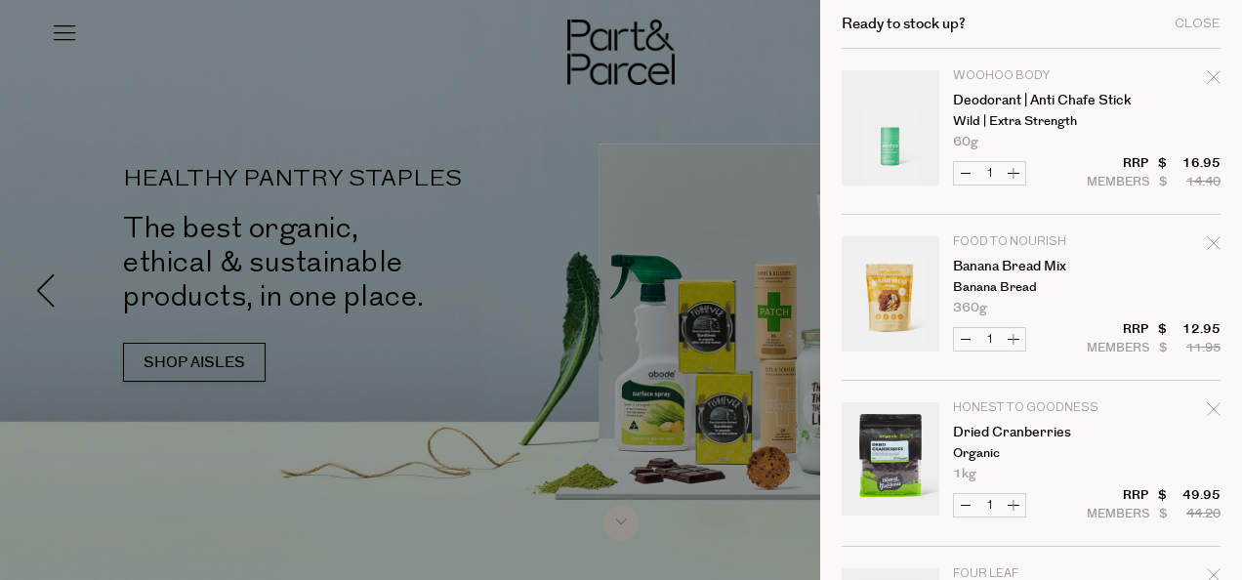
scroll to position [457, 0]
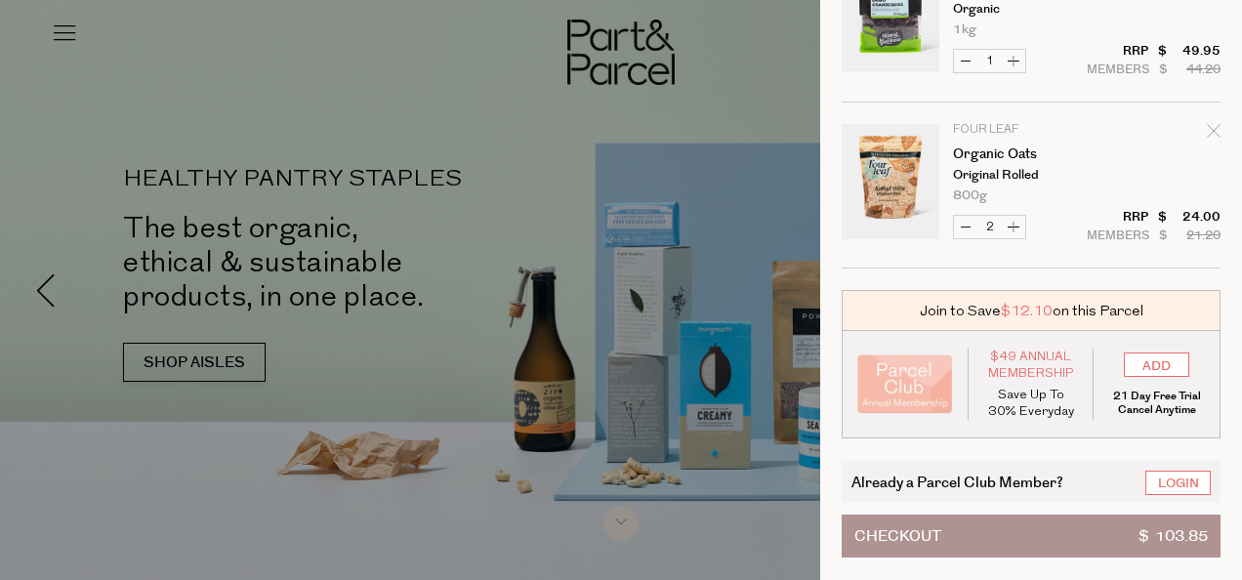
click at [915, 523] on span "Checkout" at bounding box center [897, 536] width 87 height 41
